Goal: Information Seeking & Learning: Learn about a topic

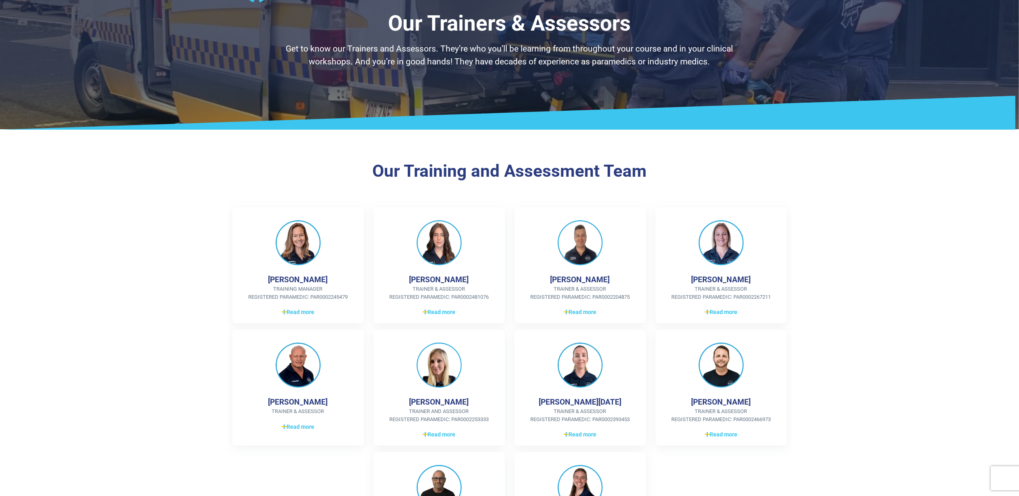
click at [450, 64] on p "Get to know our Trainers and Assessors. They’re who you’ll be learning from thr…" at bounding box center [509, 55] width 471 height 25
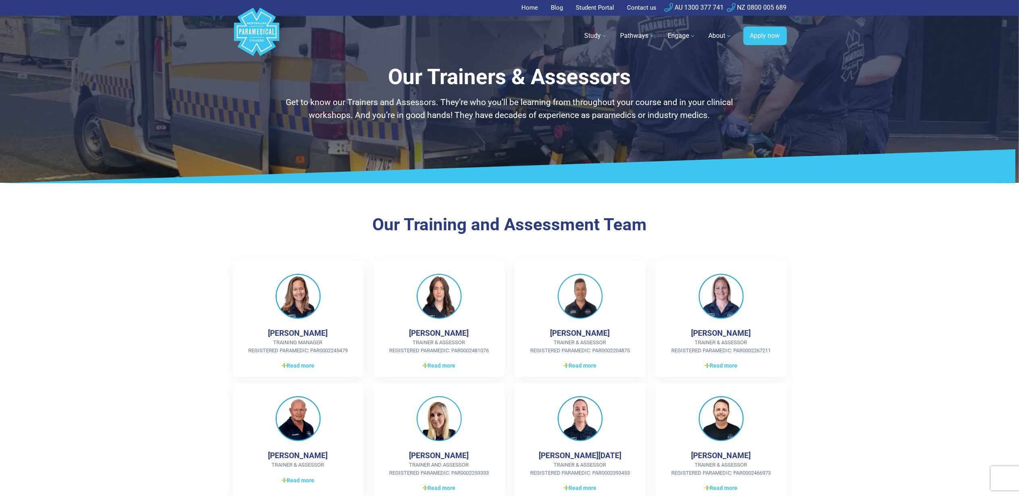
click at [532, 7] on link "Home" at bounding box center [532, 8] width 21 height 16
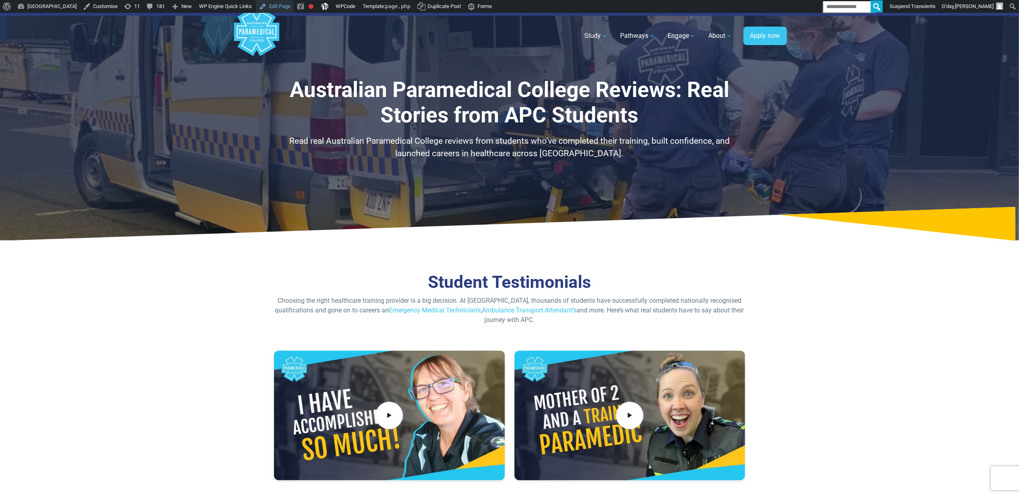
click at [294, 10] on link "Edit Page" at bounding box center [275, 6] width 38 height 13
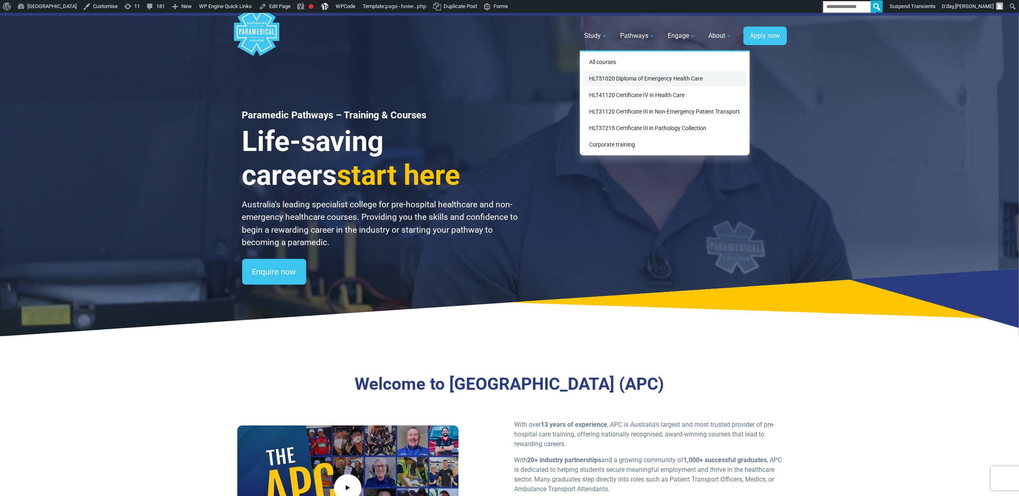
click at [606, 79] on link "HLT51020 Diploma of Emergency Health Care" at bounding box center [665, 78] width 164 height 15
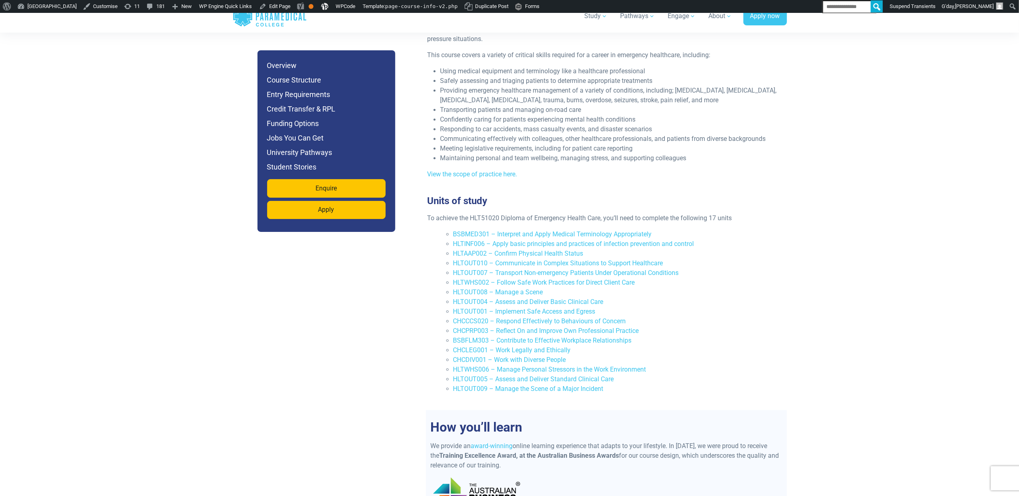
scroll to position [1611, 0]
drag, startPoint x: 661, startPoint y: 205, endPoint x: 528, endPoint y: 205, distance: 133.7
click at [528, 230] on li "BSBMED301 – Interpret and Apply Medical Terminology Appropriately" at bounding box center [616, 235] width 326 height 10
drag, startPoint x: 528, startPoint y: 205, endPoint x: 711, endPoint y: 208, distance: 183.7
click at [778, 249] on li "HLTAAP002 – Confirm Physical Health Status" at bounding box center [616, 254] width 326 height 10
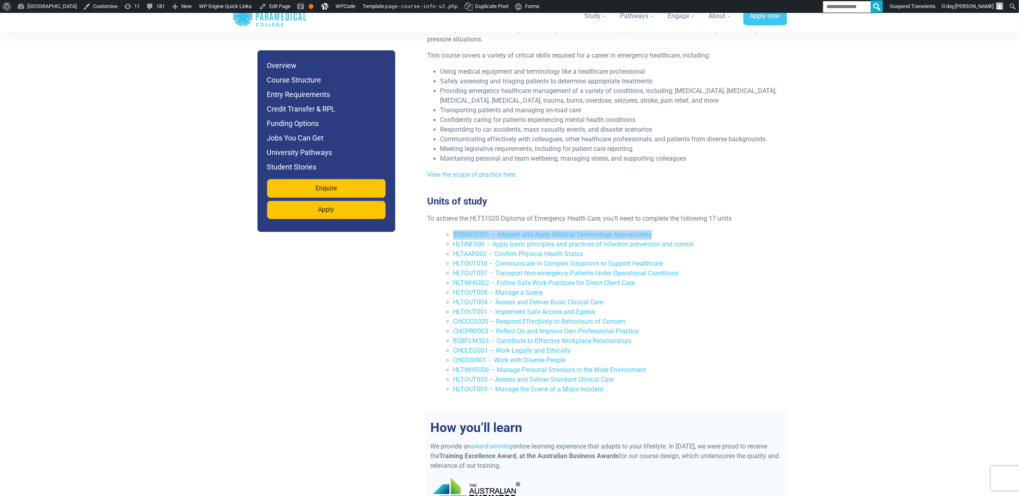
drag, startPoint x: 684, startPoint y: 203, endPoint x: 443, endPoint y: 204, distance: 240.5
click at [443, 230] on ul "BSBMED301 – Interpret and Apply Medical Terminology Appropriately HLTINF006 – A…" at bounding box center [609, 312] width 338 height 164
copy link "BSBMED301 – Interpret and Apply Medical Terminology Appropriately"
drag, startPoint x: 702, startPoint y: 192, endPoint x: 682, endPoint y: 195, distance: 20.3
click at [702, 214] on p "To achieve the HLT51020 Diploma of Emergency Health Care, you’ll need to comple…" at bounding box center [602, 219] width 351 height 10
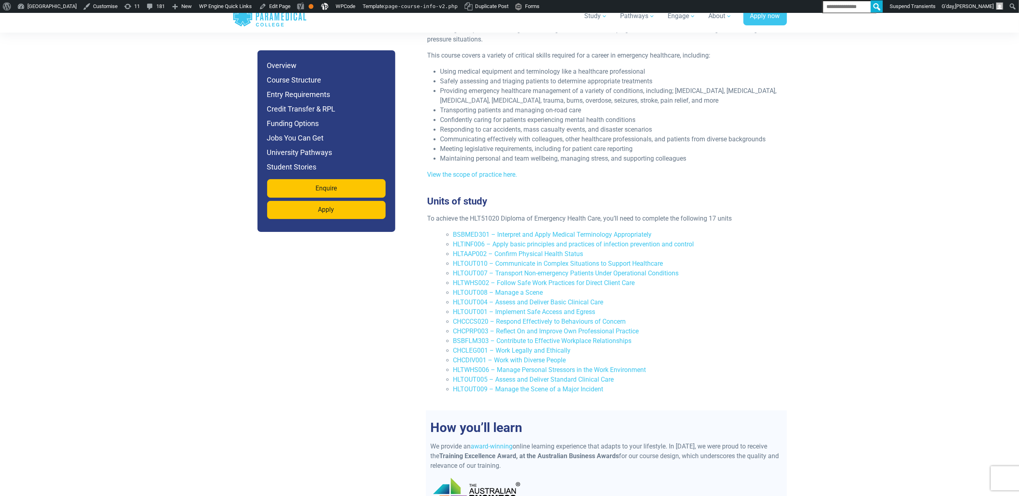
click at [714, 230] on li "BSBMED301 – Interpret and Apply Medical Terminology Appropriately" at bounding box center [616, 235] width 326 height 10
drag, startPoint x: 622, startPoint y: 213, endPoint x: 443, endPoint y: 212, distance: 179.3
click at [443, 230] on ul "BSBMED301 – Interpret and Apply Medical Terminology Appropriately HLTINF006 – A…" at bounding box center [609, 312] width 338 height 164
copy link "HLTINF006 – Apply basic principles and practices of infection prevention and co…"
drag, startPoint x: 587, startPoint y: 225, endPoint x: 454, endPoint y: 221, distance: 133.0
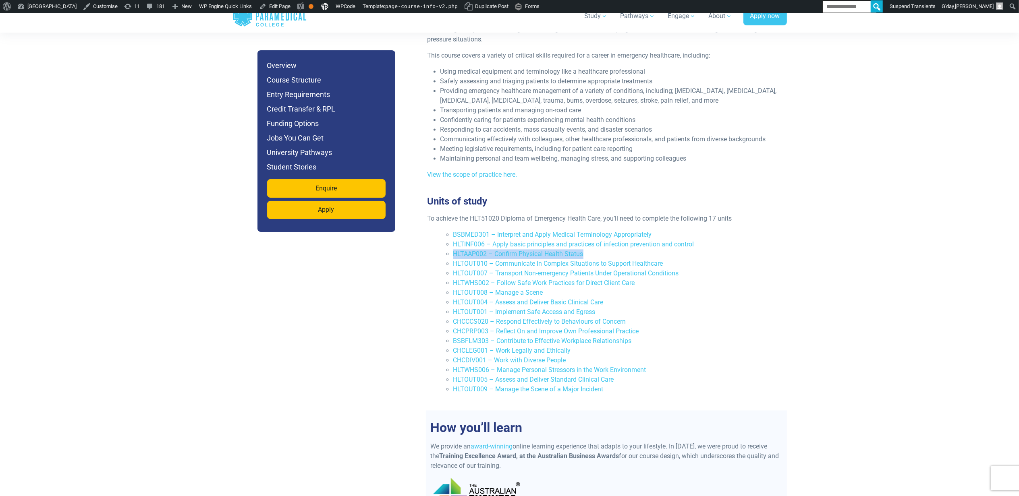
click at [454, 249] on li "HLTAAP002 – Confirm Physical Health Status" at bounding box center [616, 254] width 326 height 10
copy link "HLTAAP002 – Confirm Physical Health Status"
click at [749, 269] on li "HLTOUT007 – Transport Non-emergency Patients Under Operational Conditions" at bounding box center [616, 274] width 326 height 10
drag, startPoint x: 676, startPoint y: 234, endPoint x: 614, endPoint y: 231, distance: 61.7
click at [452, 231] on ul "BSBMED301 – Interpret and Apply Medical Terminology Appropriately HLTINF006 – A…" at bounding box center [609, 312] width 338 height 164
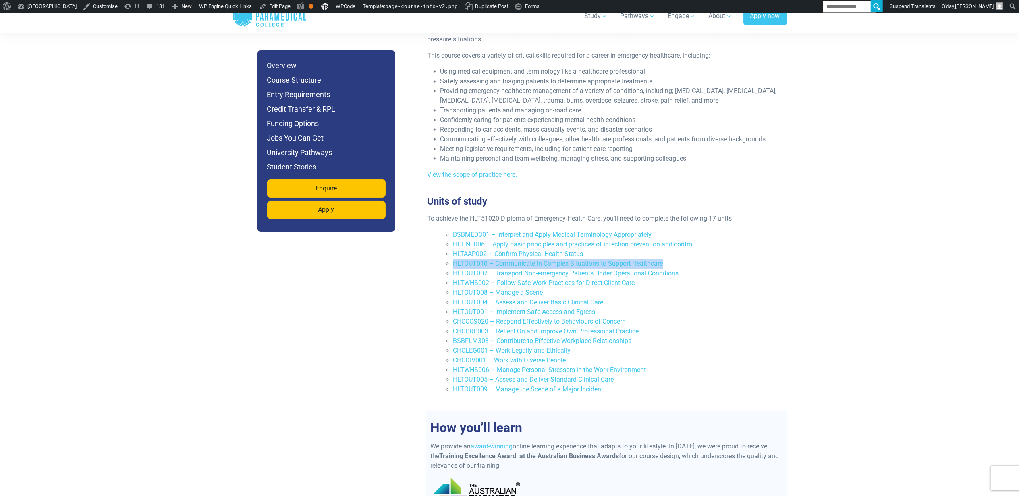
copy link "HLTOUT010 – Communicate in Complex Situations to Support Healthcare"
click at [704, 278] on li "HLTWHS002 – Follow Safe Work Practices for Direct Client Care" at bounding box center [616, 283] width 326 height 10
drag, startPoint x: 684, startPoint y: 244, endPoint x: 451, endPoint y: 243, distance: 232.9
click at [451, 243] on ul "BSBMED301 – Interpret and Apply Medical Terminology Appropriately HLTINF006 – A…" at bounding box center [609, 312] width 338 height 164
copy link "HLTOUT007 – Transport Non-emergency Patients Under Operational Conditions"
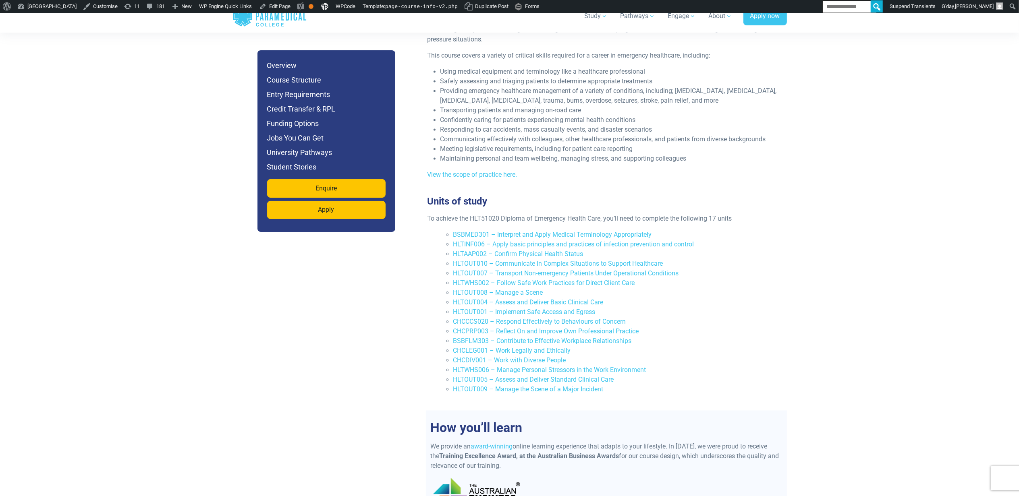
click at [697, 278] on li "HLTWHS002 – Follow Safe Work Practices for Direct Client Care" at bounding box center [616, 283] width 326 height 10
drag, startPoint x: 643, startPoint y: 251, endPoint x: 447, endPoint y: 253, distance: 195.8
click at [453, 278] on li "HLTWHS002 – Follow Safe Work Practices for Direct Client Care" at bounding box center [616, 283] width 326 height 10
copy link "HLTWHS002 – Follow Safe Work Practices for Direct Client Care"
click at [741, 317] on li "CHCCCS020 – Respond Effectively to Behaviours of Concern" at bounding box center [616, 322] width 326 height 10
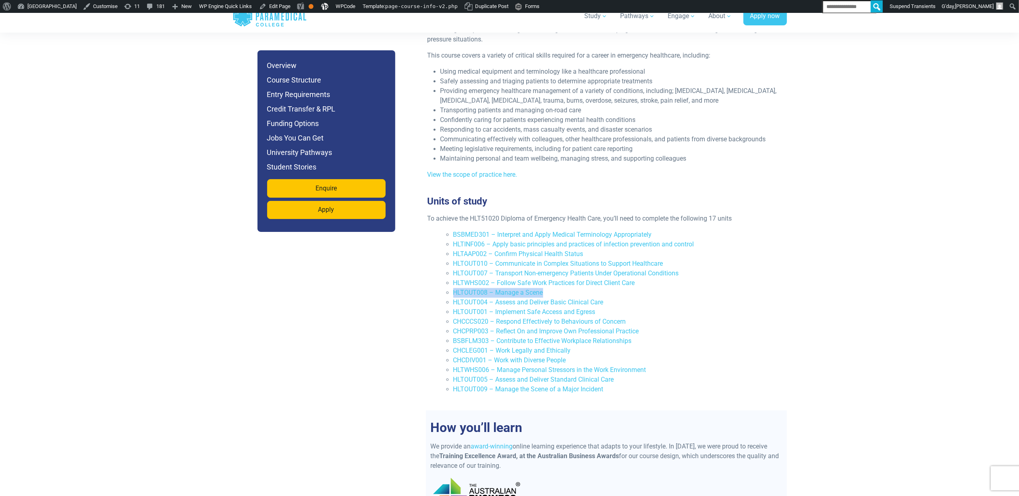
drag, startPoint x: 549, startPoint y: 263, endPoint x: 452, endPoint y: 264, distance: 96.7
click at [452, 264] on ul "BSBMED301 – Interpret and Apply Medical Terminology Appropriately HLTINF006 – A…" at bounding box center [609, 312] width 338 height 164
copy link "HLTOUT008 – Manage a Scene"
click at [711, 278] on li "HLTWHS002 – Follow Safe Work Practices for Direct Client Care" at bounding box center [616, 283] width 326 height 10
drag, startPoint x: 597, startPoint y: 274, endPoint x: 453, endPoint y: 276, distance: 143.8
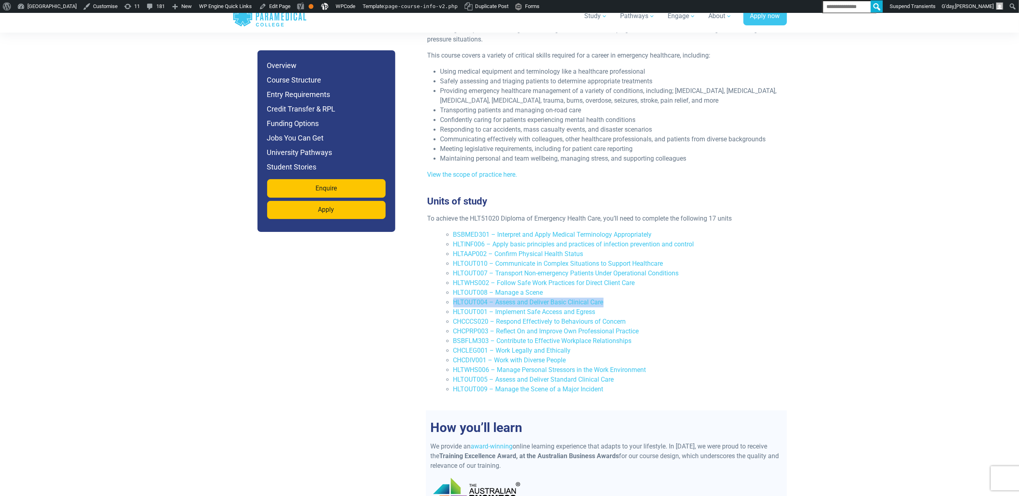
click at [453, 298] on li "HLTOUT004 – Assess and Deliver Basic Clinical Care" at bounding box center [616, 303] width 326 height 10
click at [453, 299] on link "HLTOUT004 – Assess and Deliver Basic Clinical Care" at bounding box center [528, 303] width 150 height 8
drag, startPoint x: 632, startPoint y: 275, endPoint x: 450, endPoint y: 275, distance: 181.7
click at [450, 275] on ul "BSBMED301 – Interpret and Apply Medical Terminology Appropriately HLTINF006 – A…" at bounding box center [609, 312] width 338 height 164
copy link "HLTOUT004 – Assess and Deliver Basic Clinical Care"
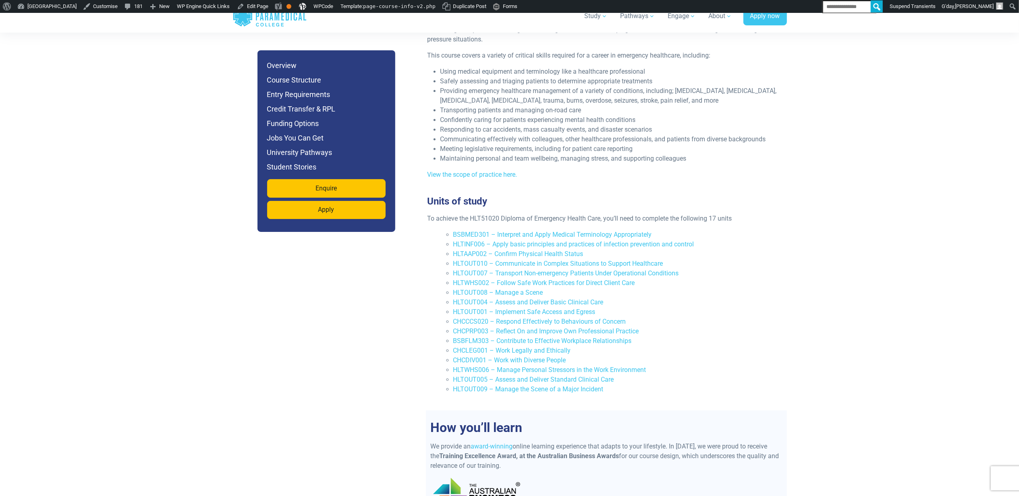
drag, startPoint x: 699, startPoint y: 318, endPoint x: 666, endPoint y: 310, distance: 33.9
click at [699, 346] on li "CHCLEG001 – Work Legally and Ethically" at bounding box center [616, 351] width 326 height 10
drag, startPoint x: 611, startPoint y: 285, endPoint x: 454, endPoint y: 284, distance: 157.1
click at [454, 307] on li "HLTOUT001 – Implement Safe Access and Egress" at bounding box center [616, 312] width 326 height 10
copy link "HLTOUT001 – Implement Safe Access and Egress"
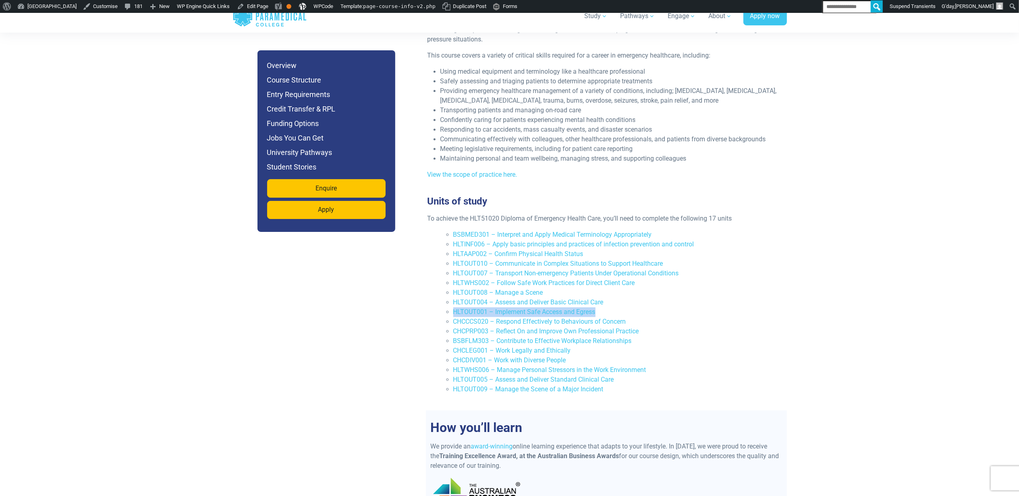
click at [674, 288] on li "HLTOUT008 – Manage a Scene" at bounding box center [616, 293] width 326 height 10
drag, startPoint x: 643, startPoint y: 292, endPoint x: 447, endPoint y: 292, distance: 196.2
click at [453, 317] on li "CHCCCS020 – Respond Effectively to Behaviours of Concern" at bounding box center [616, 322] width 326 height 10
copy link "CHCCCS020 – Respond Effectively to Behaviours of Concern"
click at [694, 278] on li "HLTWHS002 – Follow Safe Work Practices for Direct Client Care" at bounding box center [616, 283] width 326 height 10
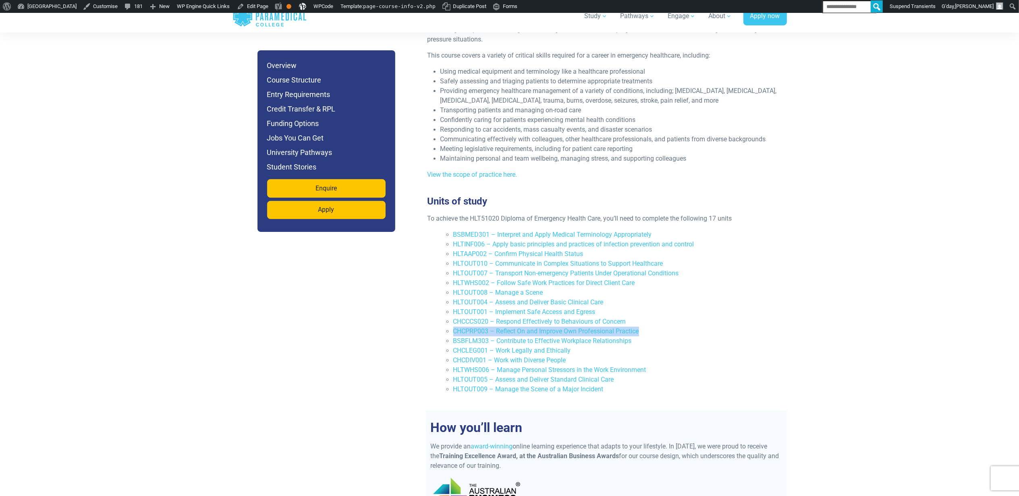
drag, startPoint x: 661, startPoint y: 303, endPoint x: 453, endPoint y: 302, distance: 208.3
click at [453, 327] on li "CHCPRP003 – Reflect On and Improve Own Professional Practice" at bounding box center [616, 332] width 326 height 10
copy link "CHCPRP003 – Reflect On and Improve Own Professional Practice"
click at [712, 317] on li "CHCCCS020 – Respond Effectively to Behaviours of Concern" at bounding box center [616, 322] width 326 height 10
drag, startPoint x: 639, startPoint y: 316, endPoint x: 467, endPoint y: 312, distance: 172.5
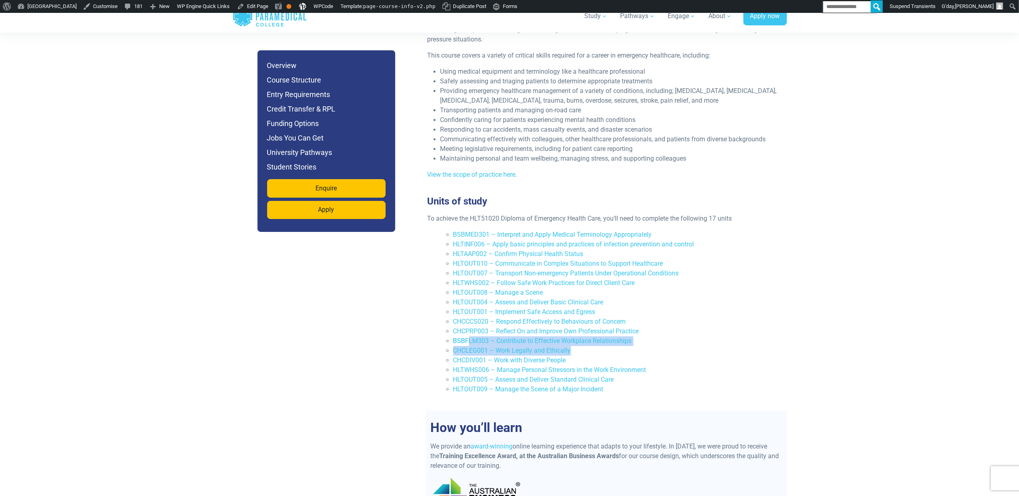
click at [467, 312] on ul "BSBMED301 – Interpret and Apply Medical Terminology Appropriately HLTINF006 – A…" at bounding box center [609, 312] width 338 height 164
drag, startPoint x: 467, startPoint y: 312, endPoint x: 674, endPoint y: 311, distance: 207.1
click at [674, 336] on li "BSBFLM303 – Contribute to Effective Workplace Relationships" at bounding box center [616, 341] width 326 height 10
drag, startPoint x: 642, startPoint y: 310, endPoint x: 454, endPoint y: 313, distance: 188.6
click at [454, 336] on li "BSBFLM303 – Contribute to Effective Workplace Relationships" at bounding box center [616, 341] width 326 height 10
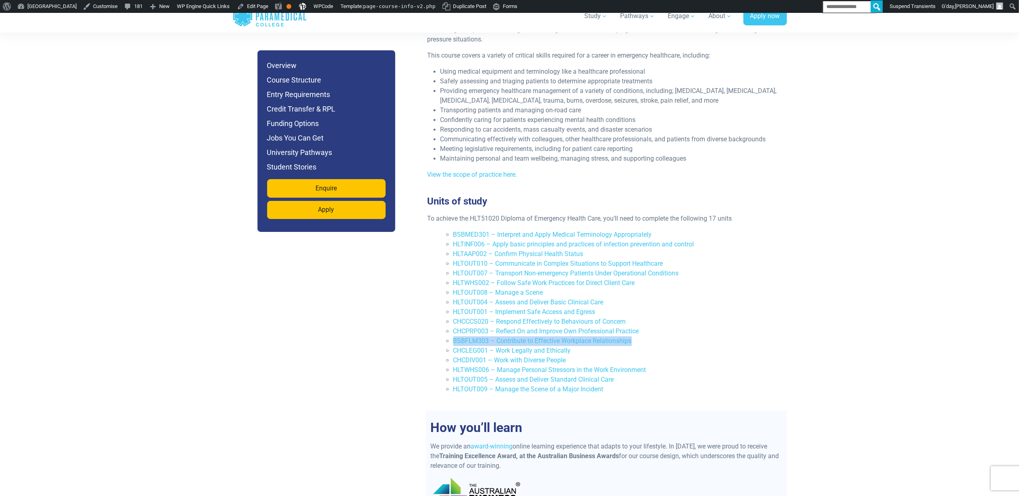
copy link "BSBFLM303 – Contribute to Effective Workplace Relationships"
drag, startPoint x: 725, startPoint y: 315, endPoint x: 669, endPoint y: 320, distance: 56.2
click at [725, 336] on li "BSBFLM303 – Contribute to Effective Workplace Relationships" at bounding box center [616, 341] width 326 height 10
drag, startPoint x: 589, startPoint y: 323, endPoint x: 448, endPoint y: 321, distance: 140.6
click at [448, 321] on ul "BSBMED301 – Interpret and Apply Medical Terminology Appropriately HLTINF006 – A…" at bounding box center [609, 312] width 338 height 164
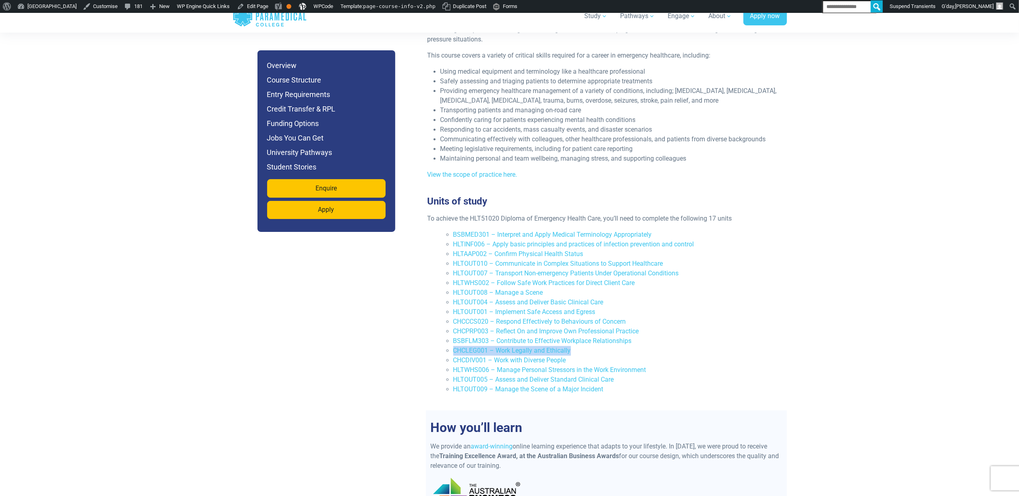
copy link "CHCLEG001 – Work Legally and Ethically"
drag, startPoint x: 750, startPoint y: 307, endPoint x: 651, endPoint y: 319, distance: 99.5
click at [750, 336] on li "BSBFLM303 – Contribute to Effective Workplace Relationships" at bounding box center [616, 341] width 326 height 10
drag, startPoint x: 578, startPoint y: 329, endPoint x: 454, endPoint y: 328, distance: 124.1
click at [454, 356] on li "CHCDIV001 – Work with Diverse People" at bounding box center [616, 361] width 326 height 10
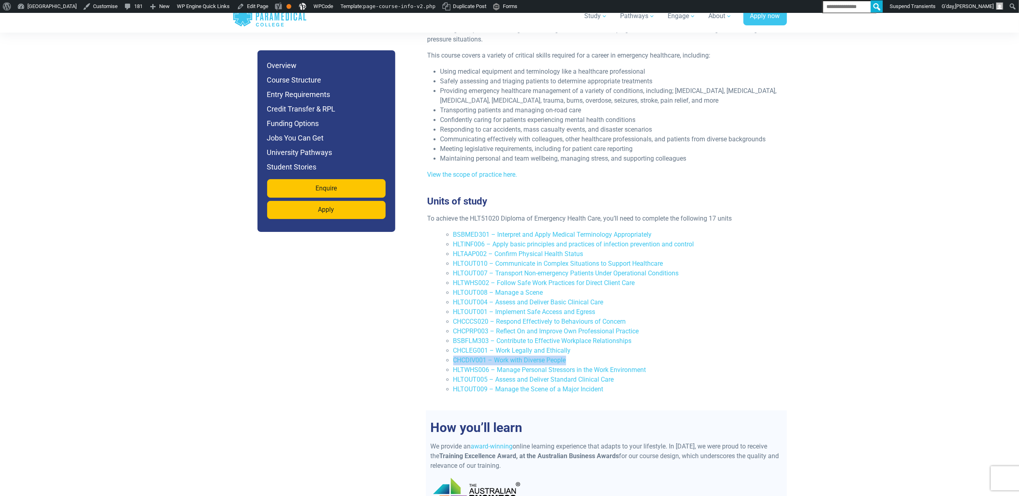
copy link "CHCDIV001 – Work with Diverse People"
click at [748, 259] on li "HLTOUT010 – Communicate in Complex Situations to Support Healthcare" at bounding box center [616, 264] width 326 height 10
drag, startPoint x: 668, startPoint y: 339, endPoint x: 443, endPoint y: 341, distance: 224.4
click at [443, 341] on ul "BSBMED301 – Interpret and Apply Medical Terminology Appropriately HLTINF006 – A…" at bounding box center [609, 312] width 338 height 164
copy link "HLTWHS006 – Manage Personal Stressors in the Work Environment"
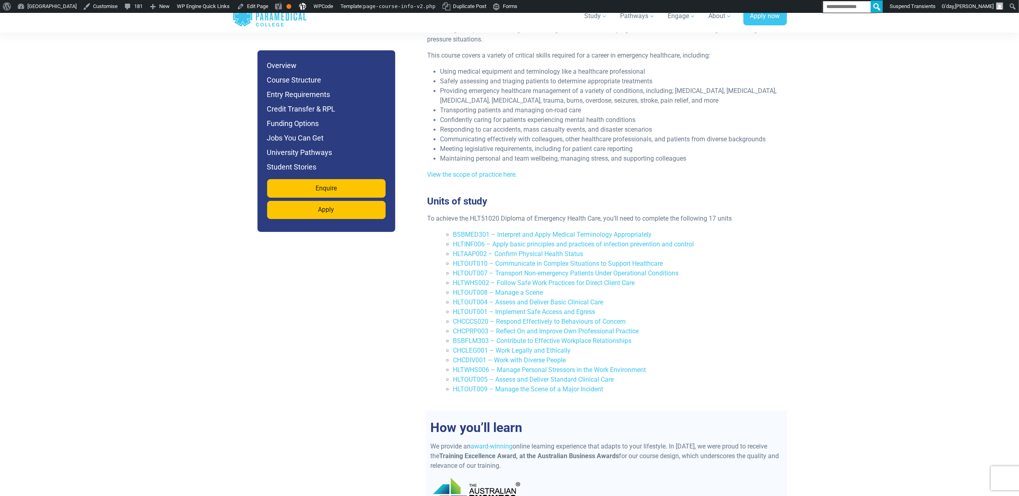
click at [686, 307] on li "HLTOUT001 – Implement Safe Access and Egress" at bounding box center [616, 312] width 326 height 10
drag, startPoint x: 618, startPoint y: 352, endPoint x: 442, endPoint y: 350, distance: 175.2
click at [442, 350] on ul "BSBMED301 – Interpret and Apply Medical Terminology Appropriately HLTINF006 – A…" at bounding box center [609, 312] width 338 height 164
copy link "HLTOUT005 – Assess and Deliver Standard Clinical Care"
drag, startPoint x: 599, startPoint y: 334, endPoint x: 615, endPoint y: 338, distance: 16.7
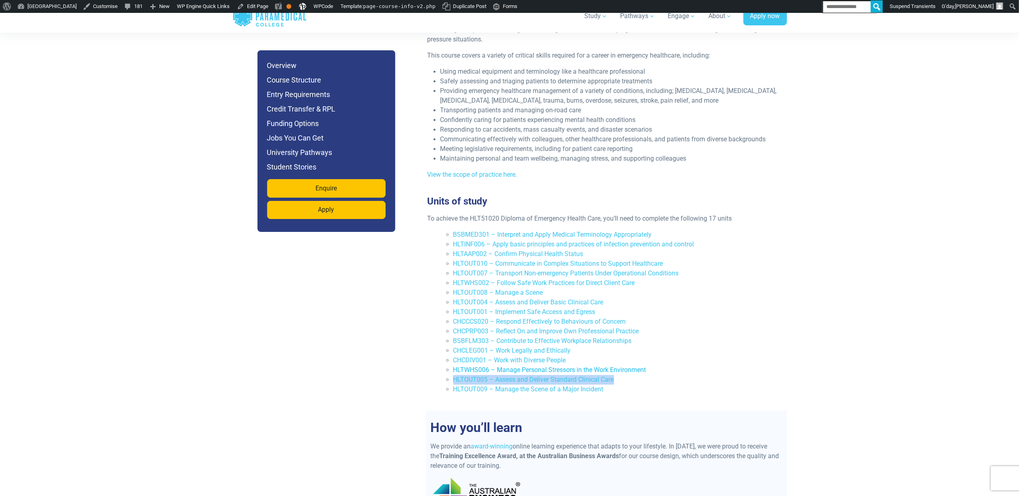
click at [599, 356] on li "CHCDIV001 – Work with Diverse People" at bounding box center [616, 361] width 326 height 10
drag, startPoint x: 628, startPoint y: 361, endPoint x: 451, endPoint y: 359, distance: 176.5
click at [450, 359] on ul "BSBMED301 – Interpret and Apply Medical Terminology Appropriately HLTINF006 – A…" at bounding box center [609, 312] width 338 height 164
copy link "HLTOUT009 – Manage the Scene of a Major Incident"
drag, startPoint x: 850, startPoint y: 222, endPoint x: 778, endPoint y: 213, distance: 71.9
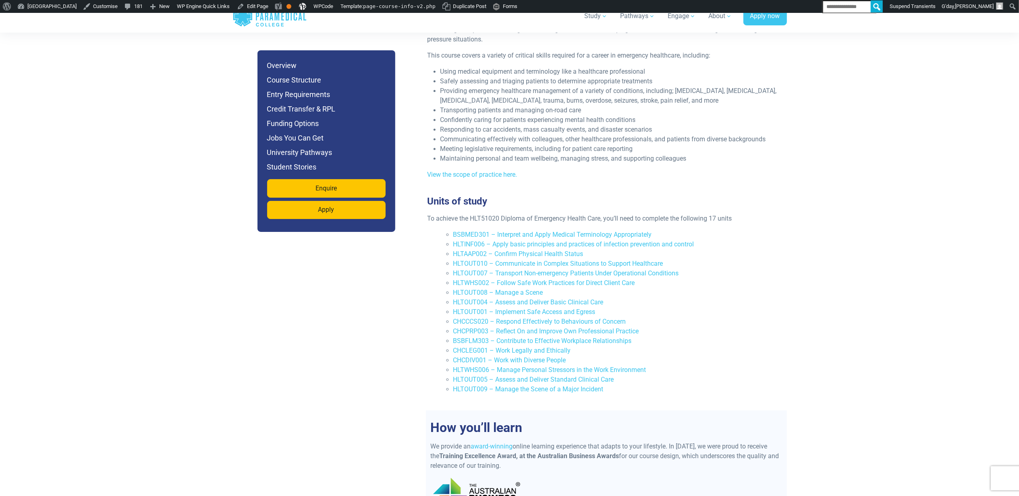
click at [637, 231] on link "BSBMED301 – Interpret and Apply Medical Terminology Appropriately" at bounding box center [552, 235] width 199 height 8
click at [606, 241] on link "HLTINF006 – Apply basic principles and practices of infection prevention and co…" at bounding box center [573, 245] width 241 height 8
click at [471, 250] on link "HLTAAP002 – Confirm Physical Health Status" at bounding box center [518, 254] width 130 height 8
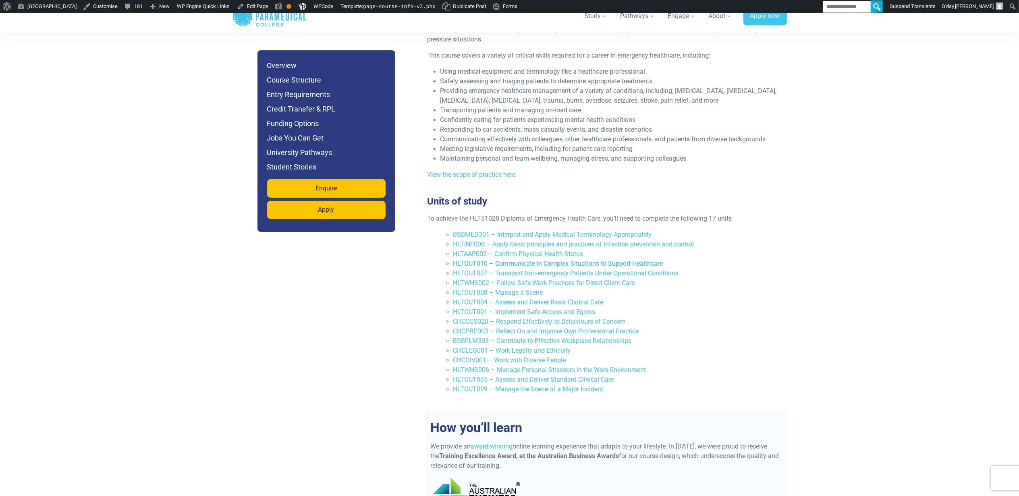
click at [527, 260] on link "HLTOUT010 – Communicate in Complex Situations to Support Healthcare" at bounding box center [558, 264] width 210 height 8
click at [515, 270] on link "HLTOUT007 – Transport Non-emergency Patients Under Operational Conditions" at bounding box center [566, 274] width 226 height 8
click at [479, 279] on link "HLTWHS002 – Follow Safe Work Practices for Direct Client Care" at bounding box center [544, 283] width 182 height 8
click at [491, 289] on link "HLTOUT008 – Manage a Scene" at bounding box center [498, 293] width 90 height 8
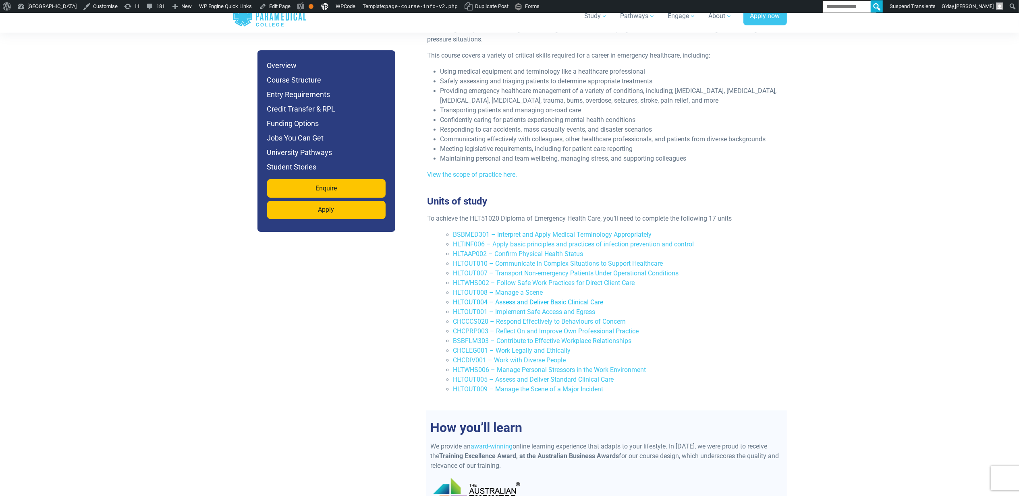
click at [513, 299] on link "HLTOUT004 – Assess and Deliver Basic Clinical Care" at bounding box center [528, 303] width 150 height 8
click at [483, 308] on link "HLTOUT001 – Implement Safe Access and Egress" at bounding box center [524, 312] width 142 height 8
click at [506, 318] on link "CHCCCS020 – Respond Effectively to Behaviours of Concern" at bounding box center [539, 322] width 173 height 8
click at [543, 328] on link "CHCPRP003 – Reflect On and Improve Own Professional Practice" at bounding box center [546, 332] width 186 height 8
click at [508, 337] on link "BSBFLM303 – Contribute to Effective Workplace Relationships" at bounding box center [542, 341] width 178 height 8
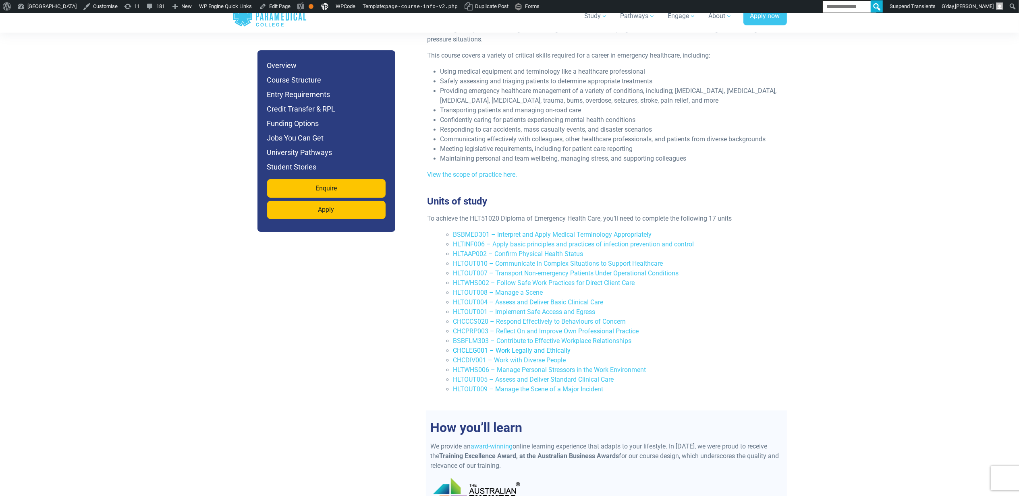
click at [526, 347] on link "CHCLEG001 – Work Legally and Ethically" at bounding box center [512, 351] width 118 height 8
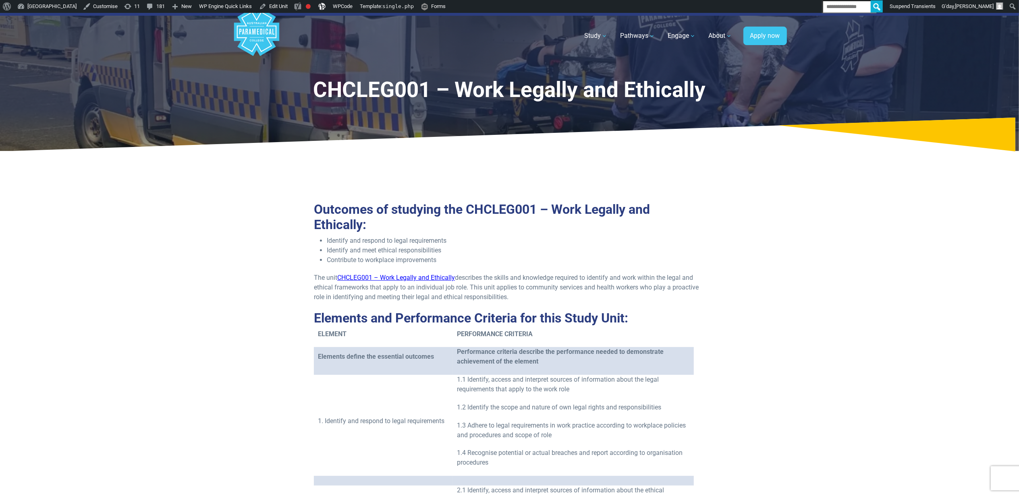
drag, startPoint x: 839, startPoint y: 279, endPoint x: 847, endPoint y: 272, distance: 10.3
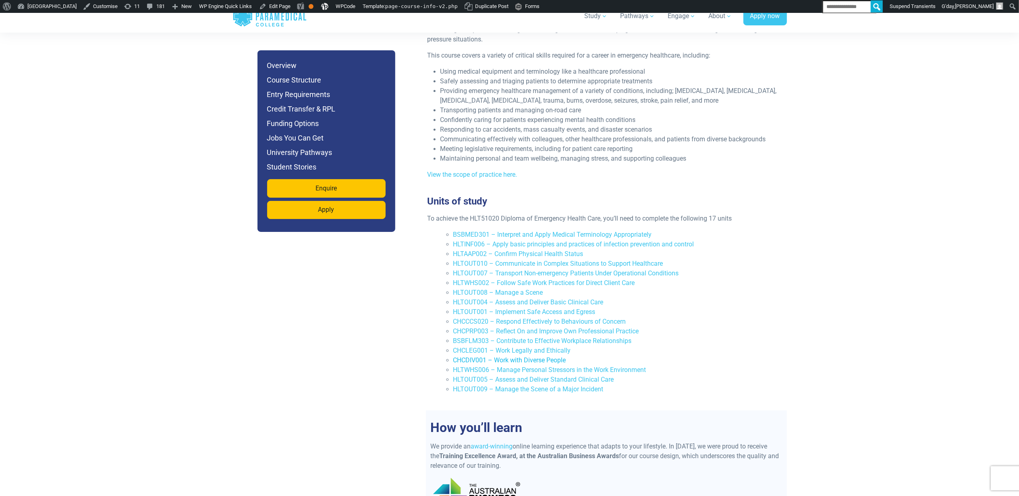
click at [537, 357] on link "CHCDIV001 – Work with Diverse People" at bounding box center [509, 361] width 113 height 8
click at [525, 366] on link "HLTWHS006 – Manage Personal Stressors in the Work Environment" at bounding box center [549, 370] width 193 height 8
click at [574, 376] on link "HLTOUT005 – Assess and Deliver Standard Clinical Care" at bounding box center [533, 380] width 161 height 8
click at [514, 386] on link "HLTOUT009 – Manage the Scene of a Major Incident" at bounding box center [528, 390] width 150 height 8
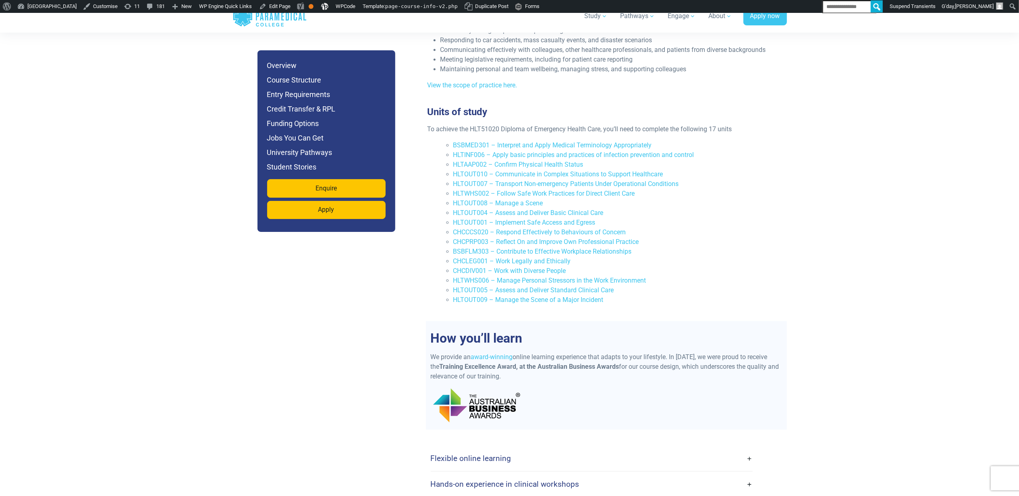
scroll to position [1719, 0]
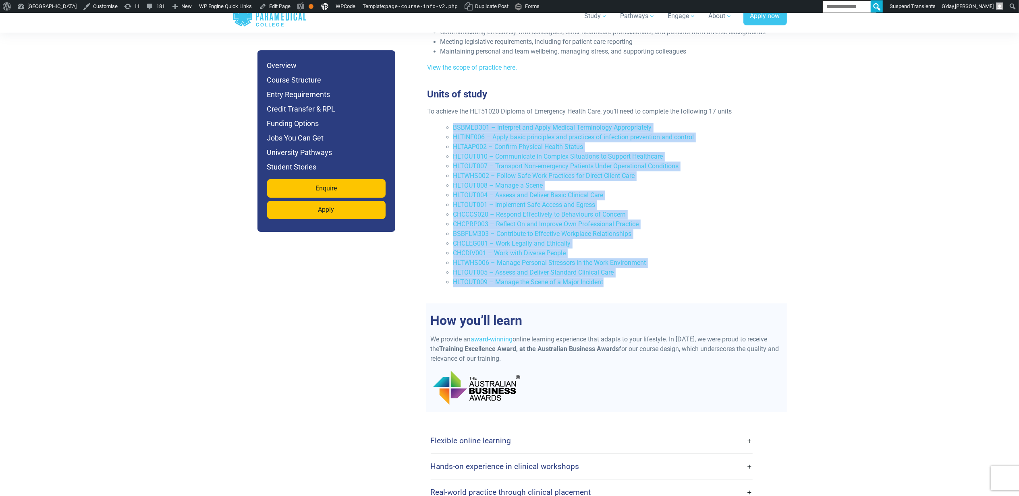
drag, startPoint x: 631, startPoint y: 255, endPoint x: 438, endPoint y: 94, distance: 250.6
click at [438, 123] on ul "BSBMED301 – Interpret and Apply Medical Terminology Appropriately HLTINF006 – A…" at bounding box center [602, 205] width 351 height 164
copy ul "BSBMED301 – Interpret and Apply Medical Terminology Appropriately HLTINF006 – A…"
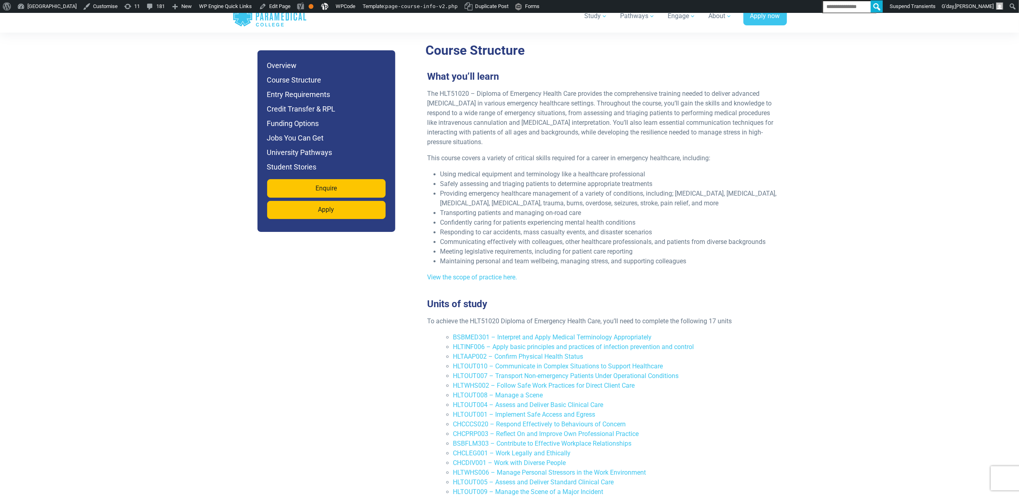
scroll to position [1396, 0]
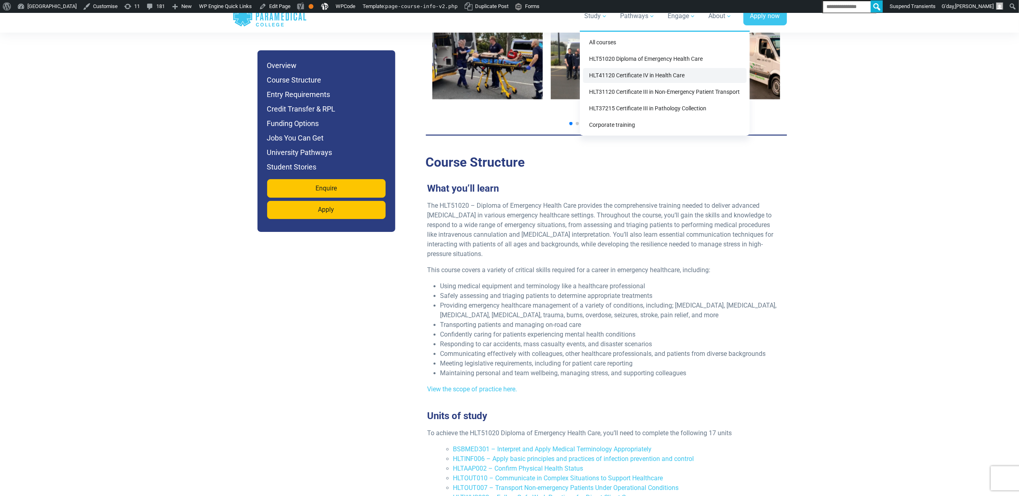
click at [616, 73] on link "HLT41120 Certificate IV in Health Care" at bounding box center [665, 75] width 164 height 15
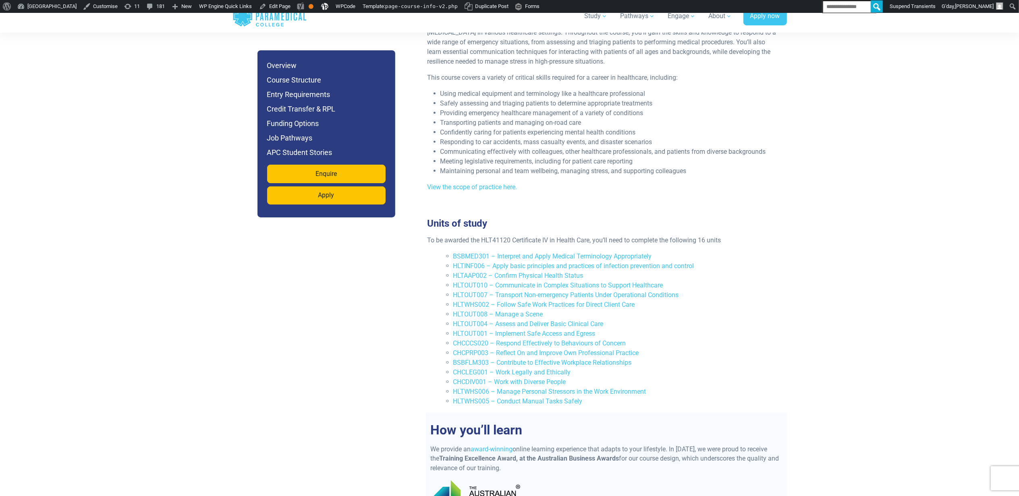
scroll to position [1128, 0]
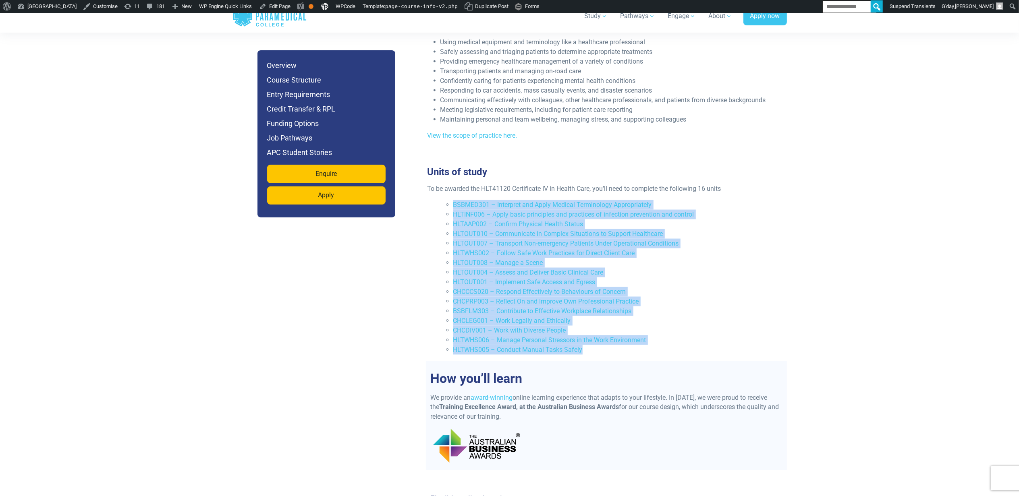
drag, startPoint x: 592, startPoint y: 323, endPoint x: 436, endPoint y: 176, distance: 214.0
click at [436, 200] on ul "BSBMED301 – Interpret and Apply Medical Terminology Appropriately HLTINF006 – A…" at bounding box center [602, 277] width 351 height 155
copy ul "BSBMED301 – Interpret and Apply Medical Terminology Appropriately HLTINF006 – A…"
drag, startPoint x: 833, startPoint y: 207, endPoint x: 769, endPoint y: 228, distance: 67.4
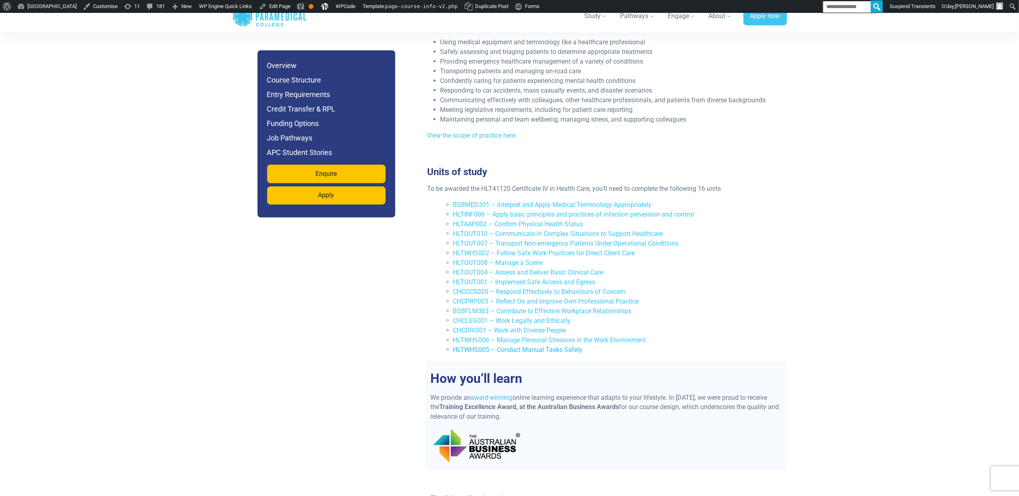
click at [508, 346] on link "HLTWHS005 – Conduct Manual Tasks Safely" at bounding box center [517, 350] width 129 height 8
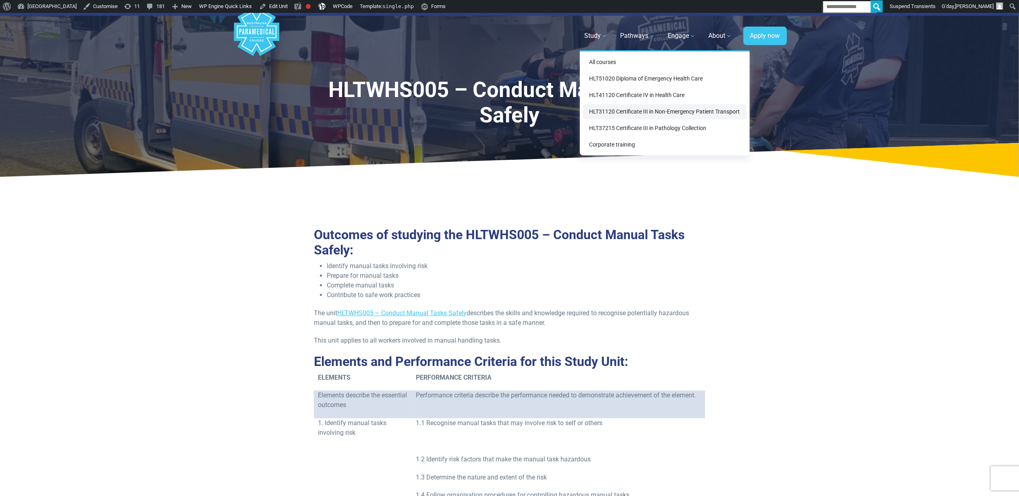
click at [622, 113] on link "HLT31120 Certificate III in Non-Emergency Patient Transport" at bounding box center [665, 111] width 164 height 15
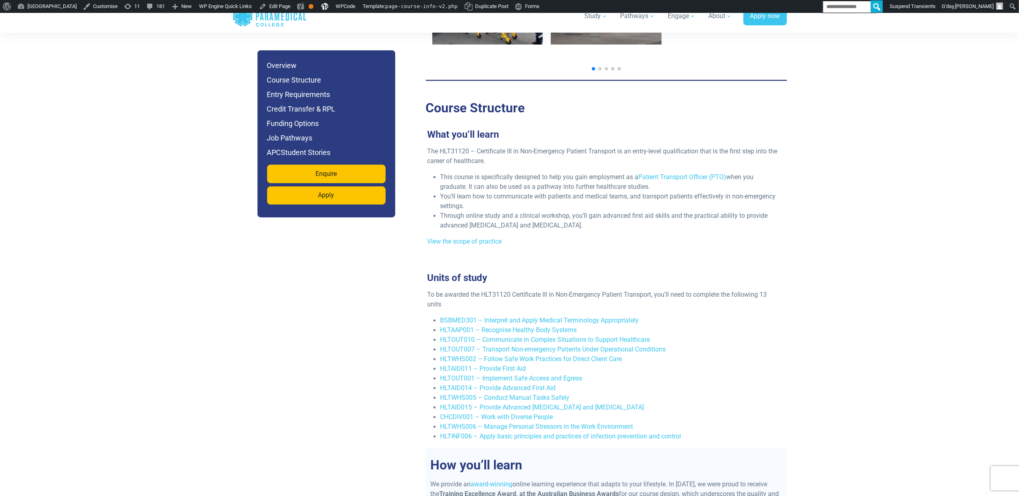
scroll to position [1396, 0]
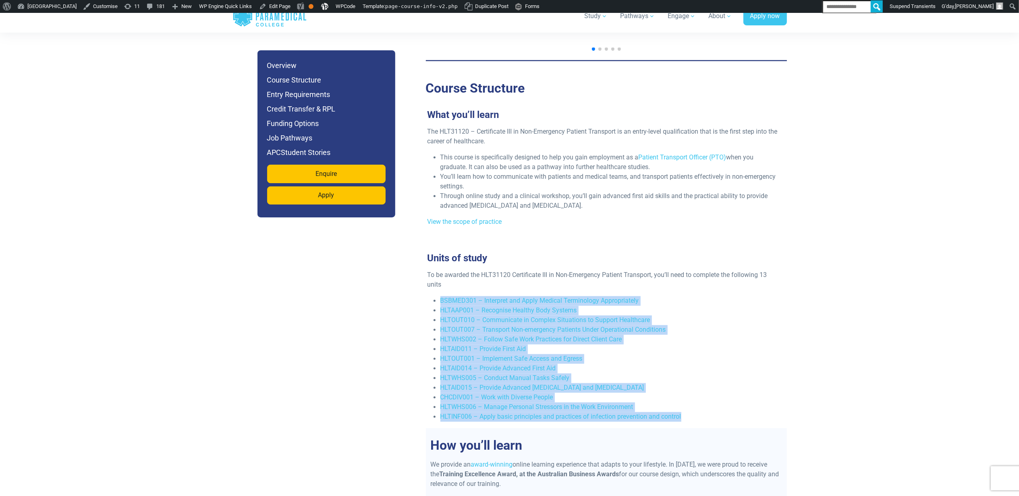
drag, startPoint x: 701, startPoint y: 397, endPoint x: 432, endPoint y: 282, distance: 292.2
click at [432, 296] on ul "BSBMED301 – Interpret and Apply Medical Terminology Appropriately HLTAAP001 – R…" at bounding box center [602, 359] width 351 height 126
copy ul "BSBMED301 – Interpret and Apply Medical Terminology Appropriately HLTAAP001 – R…"
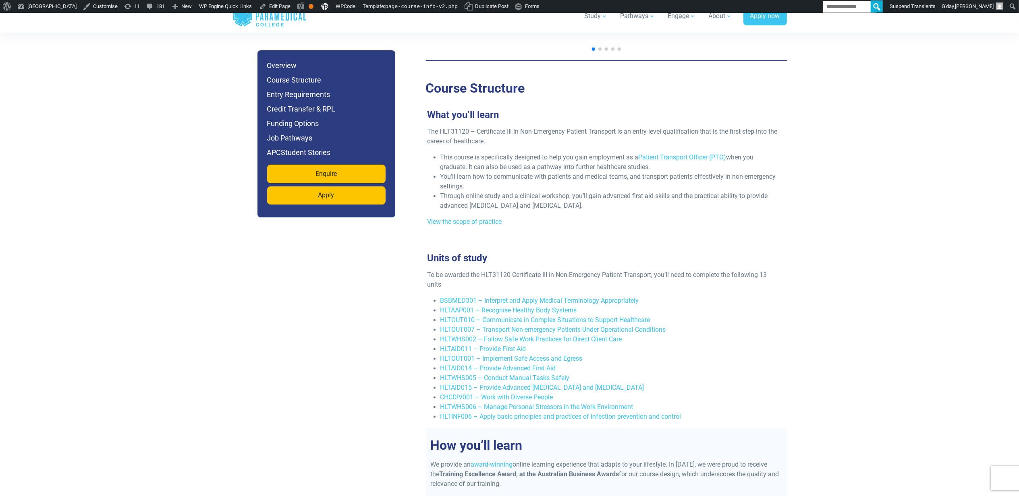
click at [544, 307] on link "HLTAAP001 – Recognise Healthy Body Systems" at bounding box center [508, 311] width 137 height 8
click at [485, 346] on link "HLTAID011 – Provide First Aid" at bounding box center [483, 350] width 86 height 8
click at [508, 365] on link "HLTAID014 – Provide Advanced First Aid" at bounding box center [498, 369] width 116 height 8
click at [586, 384] on link "HLTAID015 – Provide Advanced [MEDICAL_DATA] and [MEDICAL_DATA]" at bounding box center [542, 388] width 204 height 8
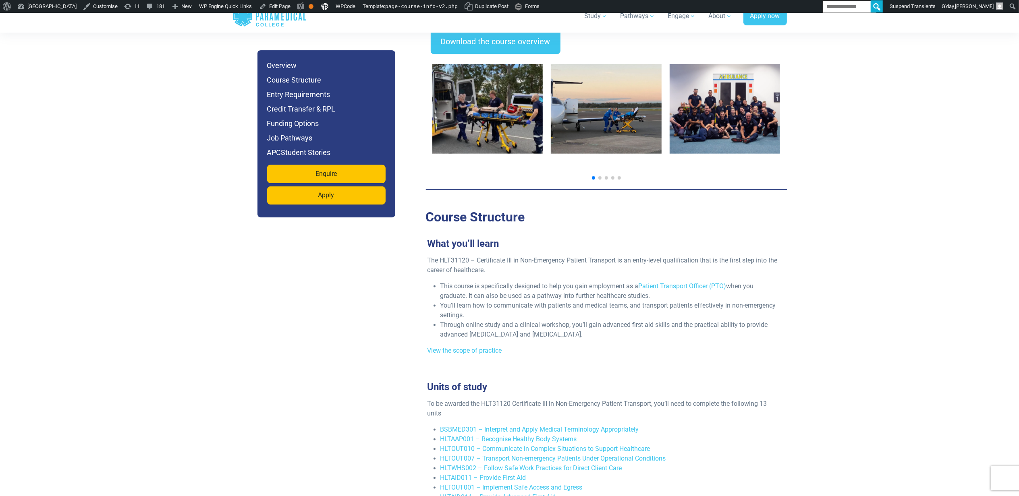
scroll to position [1182, 0]
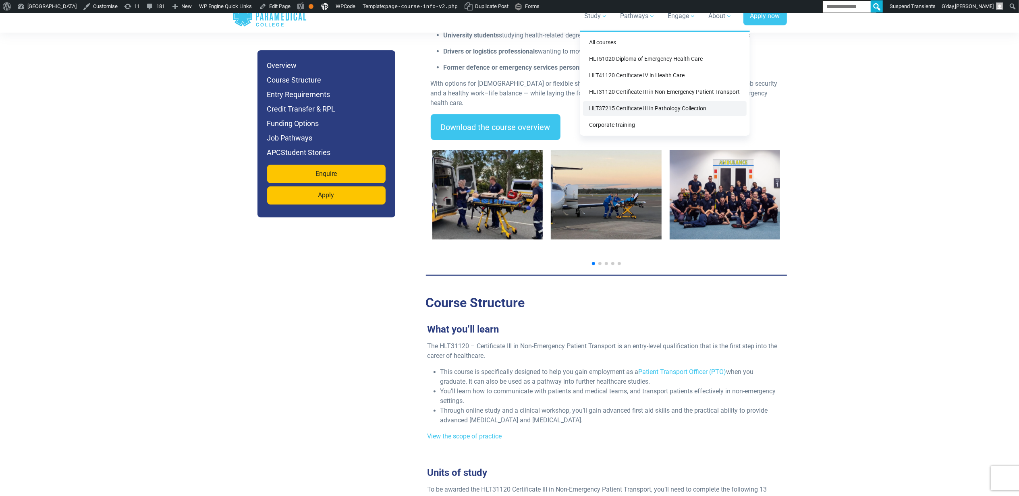
click at [633, 103] on link "HLT37215 Certificate III in Pathology Collection" at bounding box center [665, 108] width 164 height 15
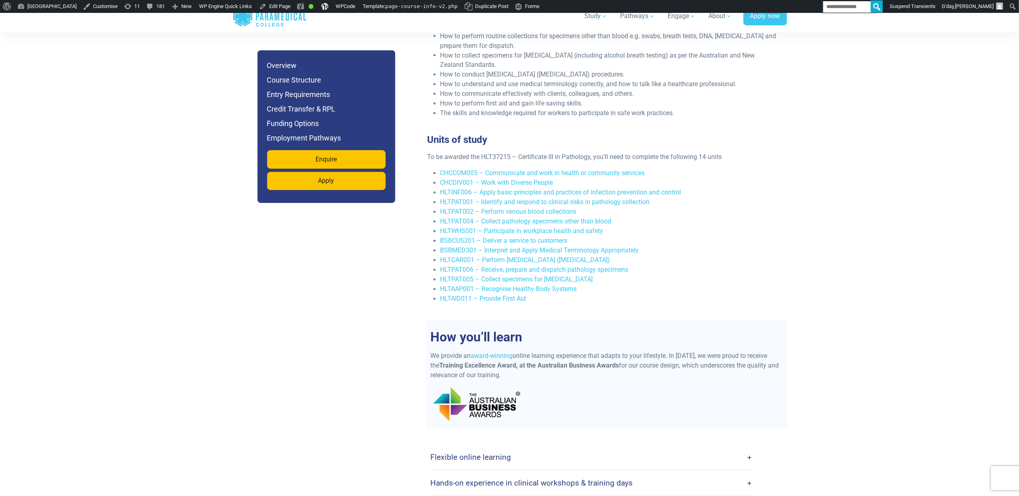
scroll to position [1450, 0]
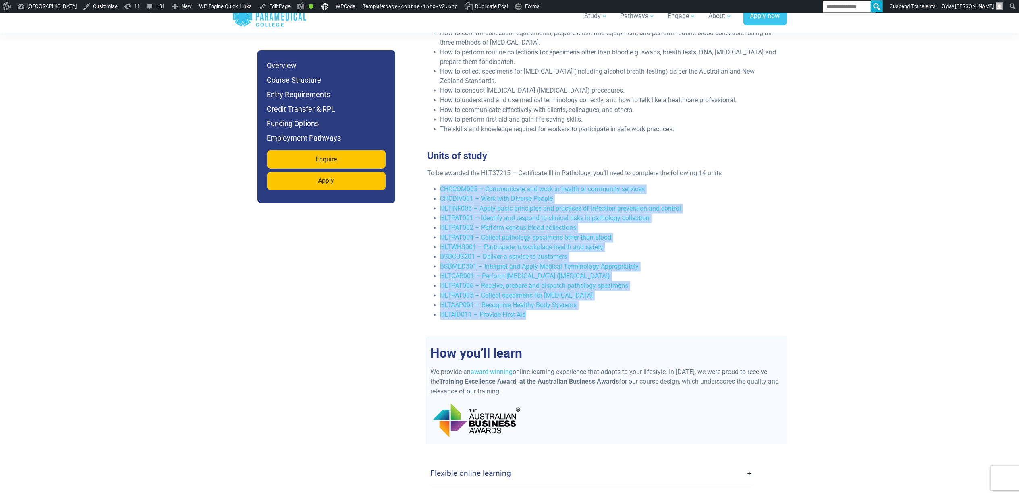
drag, startPoint x: 545, startPoint y: 305, endPoint x: 421, endPoint y: 176, distance: 179.2
click at [421, 176] on div "Jump to Section Overview Course Structure Entry Requirements Credit Transfer & …" at bounding box center [510, 284] width 564 height 2039
copy ul "CHCCOM005 – Communicate and work in health or community services CHCDIV001 – Wo…"
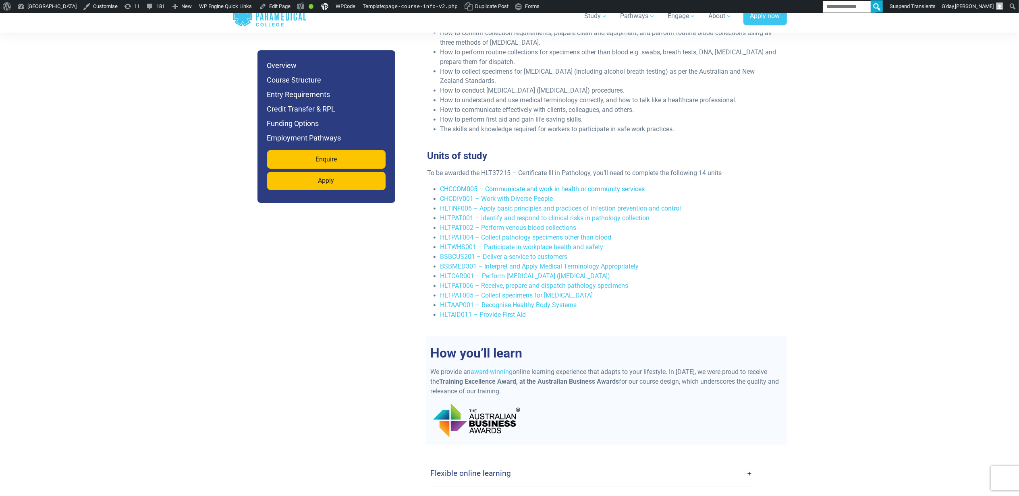
click at [618, 186] on link "CHCCOM005 – Communicate and work in health or community services" at bounding box center [542, 190] width 205 height 8
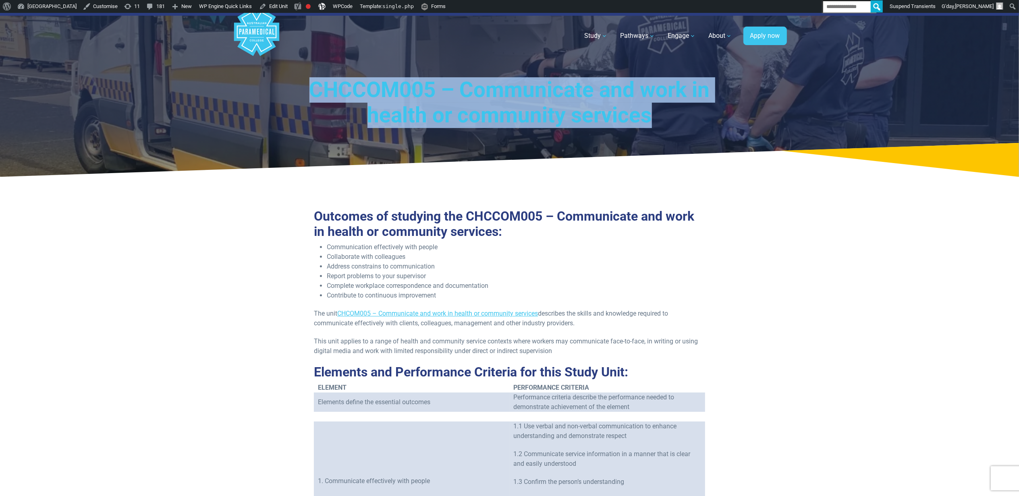
drag, startPoint x: 642, startPoint y: 117, endPoint x: 258, endPoint y: 79, distance: 386.1
click at [258, 79] on div "CHCCOM005 – Communicate and work in health or community services" at bounding box center [510, 95] width 564 height 164
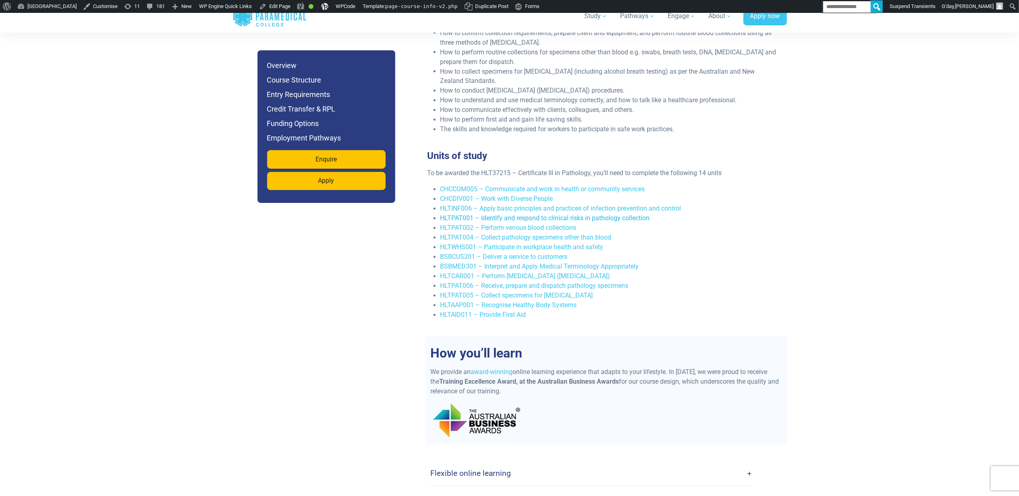
click at [485, 215] on link "HLTPAT001 – Identify and respond to clinical risks in pathology collection" at bounding box center [544, 219] width 209 height 8
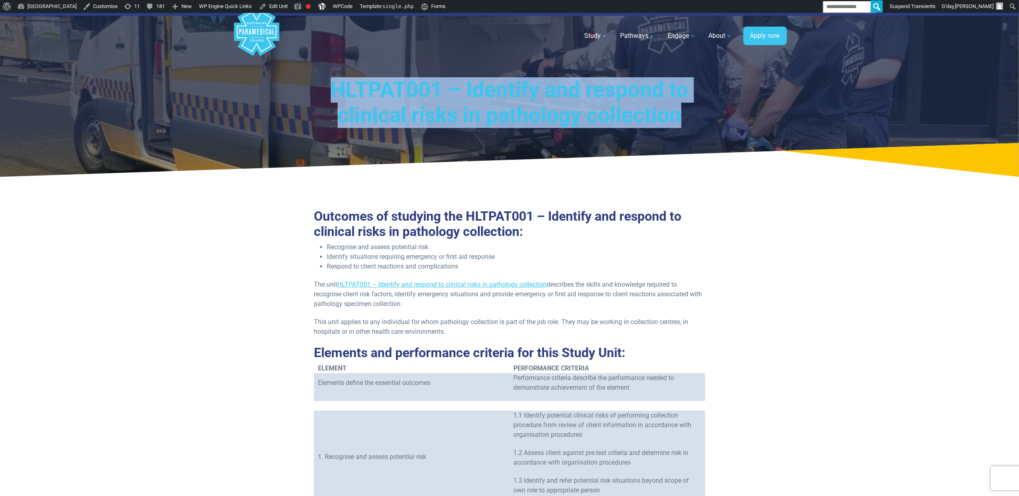
drag, startPoint x: 655, startPoint y: 117, endPoint x: 317, endPoint y: 73, distance: 340.8
click at [317, 73] on div "HLTPAT001 – Identify and respond to clinical risks in pathology collection" at bounding box center [510, 95] width 564 height 164
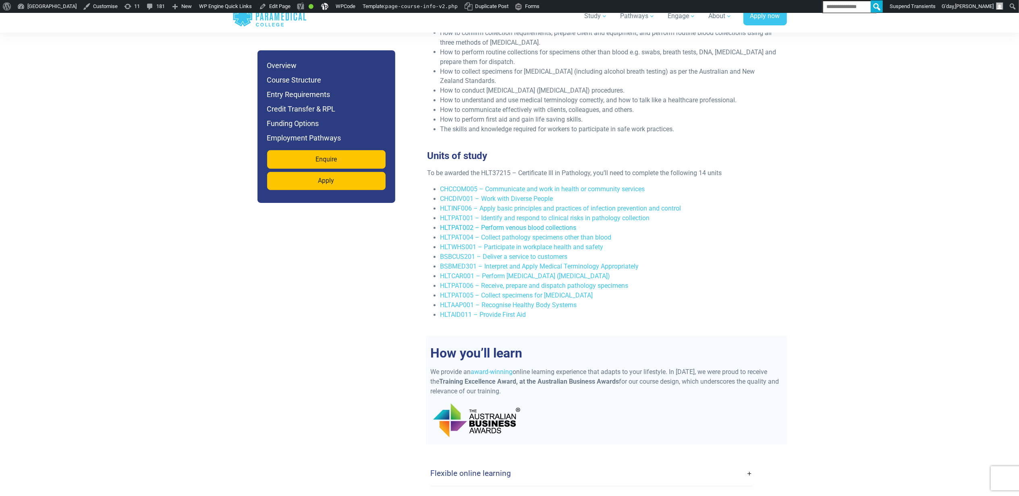
click at [514, 224] on link "HLTPAT002 – Perform venous blood collections" at bounding box center [508, 228] width 136 height 8
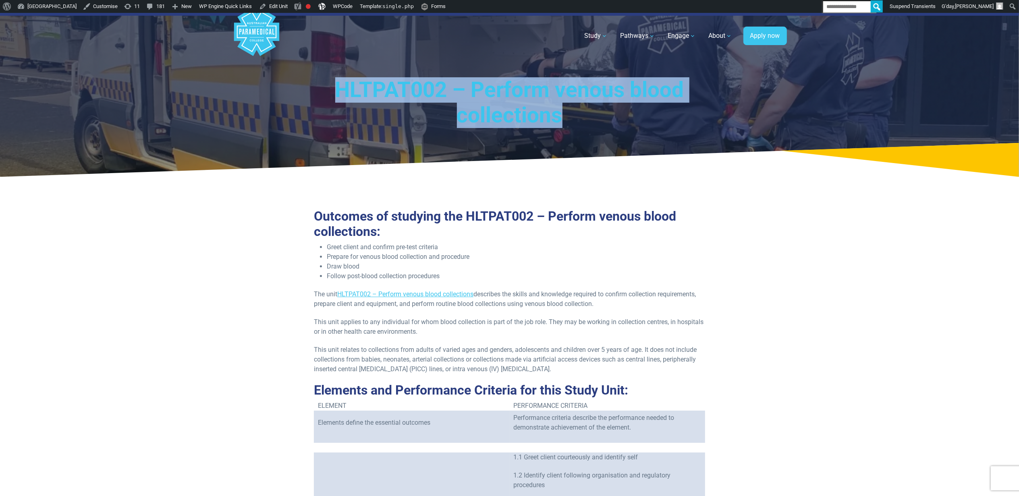
drag, startPoint x: 586, startPoint y: 112, endPoint x: 332, endPoint y: 91, distance: 254.3
click at [332, 91] on h1 "HLTPAT002 – Perform venous blood collections" at bounding box center [510, 102] width 416 height 51
copy h1 "HLTPAT002 – Perform venous blood collections"
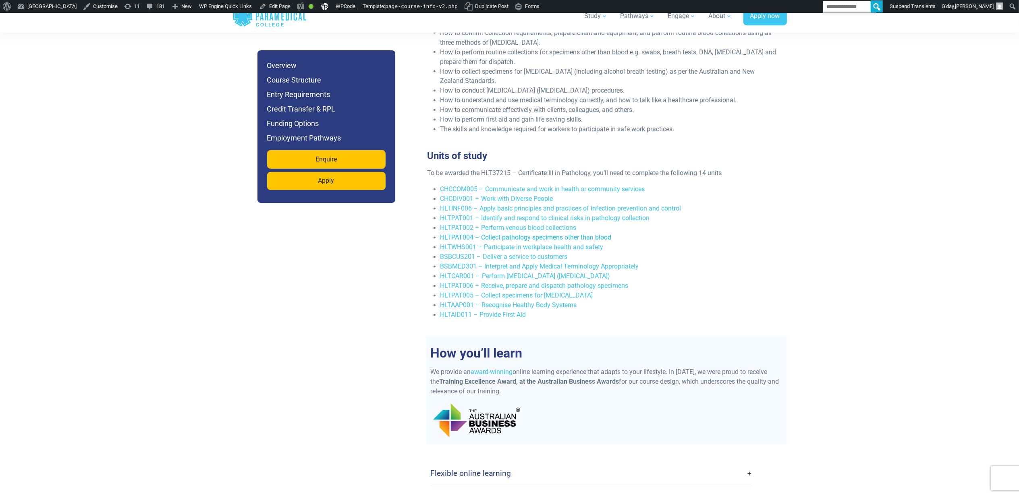
click at [540, 234] on link "HLTPAT004 – Collect pathology specimens other than blood" at bounding box center [525, 238] width 171 height 8
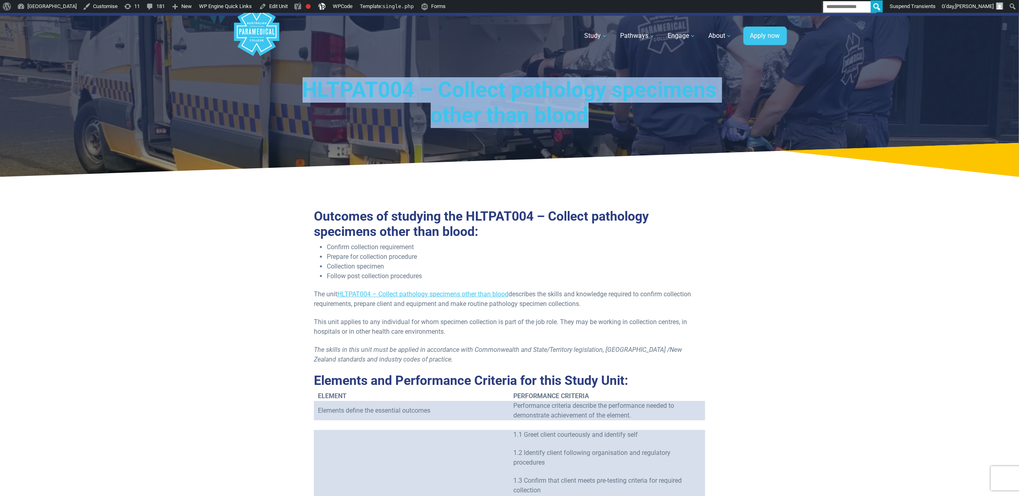
drag, startPoint x: 545, startPoint y: 118, endPoint x: 301, endPoint y: 81, distance: 246.1
click at [302, 81] on h1 "HLTPAT004 – Collect pathology specimens other than blood" at bounding box center [510, 102] width 416 height 51
copy h1 "HLTPAT004 – Collect pathology specimens other than blood"
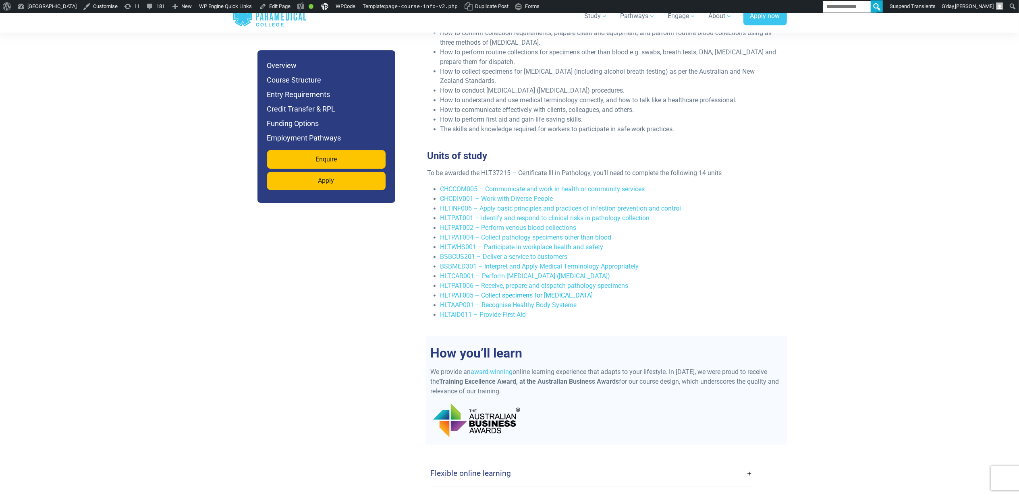
click at [554, 292] on link "HLTPAT005 – Collect specimens for [MEDICAL_DATA]" at bounding box center [516, 296] width 153 height 8
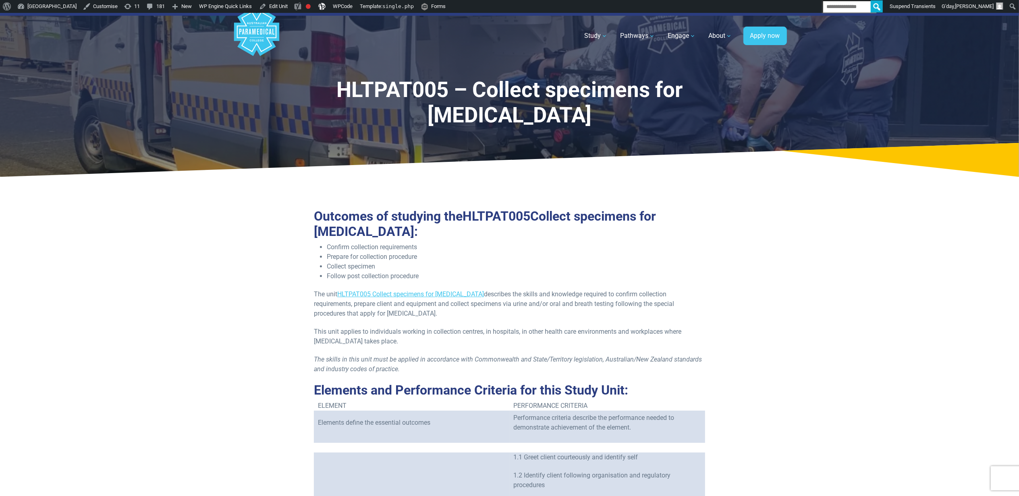
drag, startPoint x: 601, startPoint y: 123, endPoint x: 276, endPoint y: 87, distance: 327.1
click at [276, 87] on div "HLTPAT005 – Collect specimens for [MEDICAL_DATA]" at bounding box center [510, 95] width 564 height 164
copy h1 "HLTPAT005 – Collect specimens for [MEDICAL_DATA]"
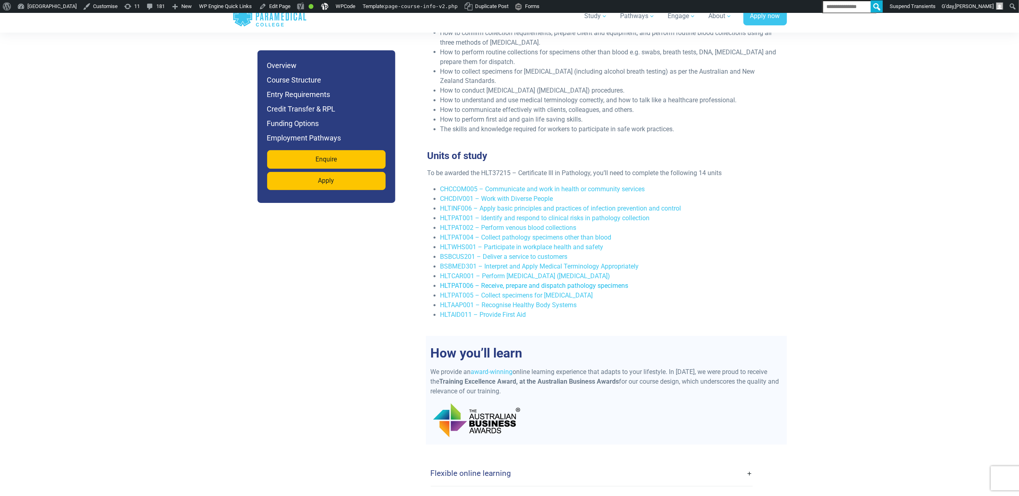
click at [500, 282] on link "HLTPAT006 – Receive, prepare and dispatch pathology specimens" at bounding box center [534, 286] width 188 height 8
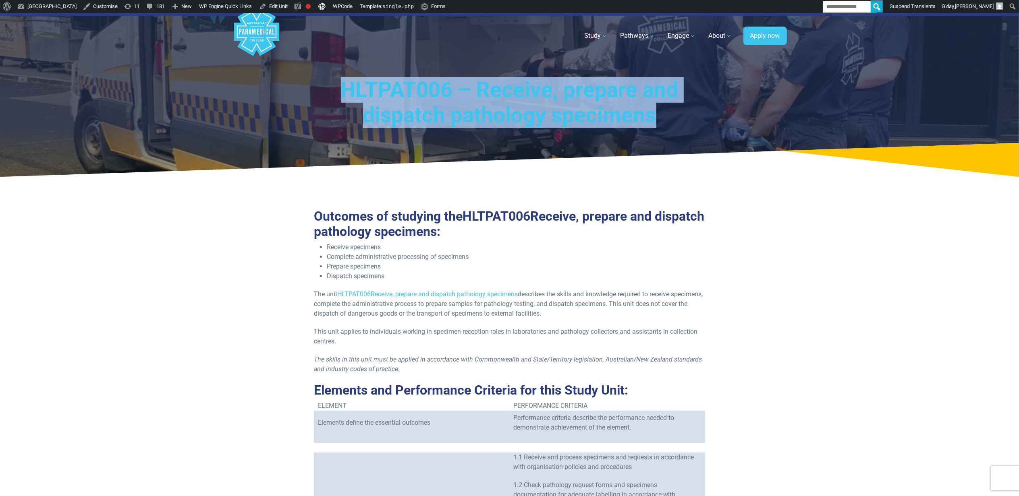
drag, startPoint x: 680, startPoint y: 122, endPoint x: 301, endPoint y: 100, distance: 379.8
click at [302, 100] on h1 "HLTPAT006 – Receive, prepare and dispatch pathology specimens" at bounding box center [510, 102] width 416 height 51
copy h1 "HLTPAT006 – Receive, prepare and dispatch pathology specimens"
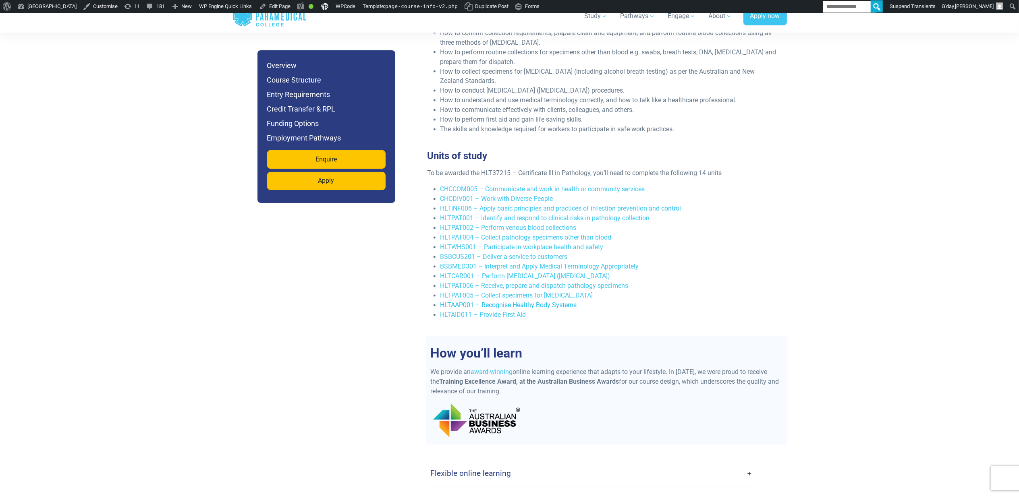
scroll to position [1450, 0]
click at [545, 273] on link "HLTCAR001 – Perform [MEDICAL_DATA] ([MEDICAL_DATA])" at bounding box center [525, 277] width 170 height 8
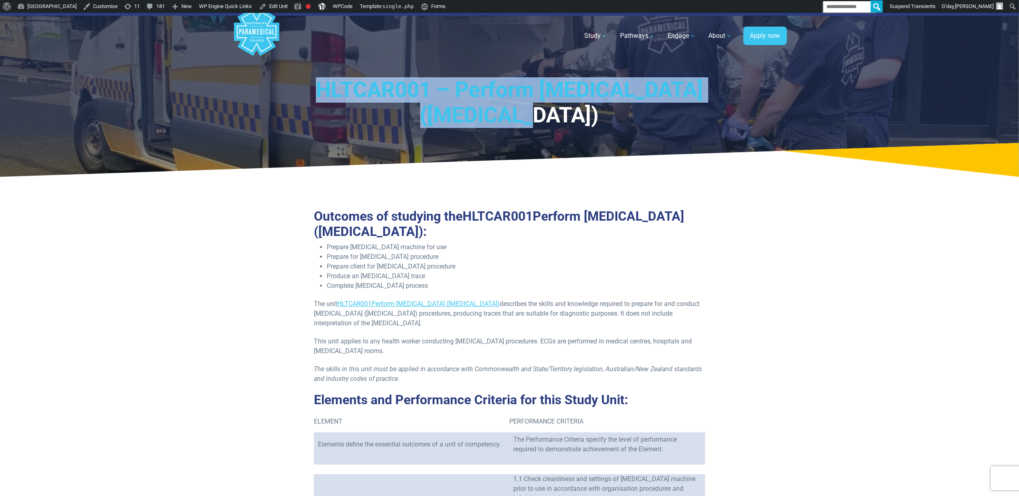
drag, startPoint x: 564, startPoint y: 122, endPoint x: 294, endPoint y: 78, distance: 274.3
click at [294, 78] on div "HLTCAR001 – Perform [MEDICAL_DATA] ([MEDICAL_DATA])" at bounding box center [510, 95] width 564 height 164
copy h1 "HLTCAR001 – Perform electrocardiography (ECG)"
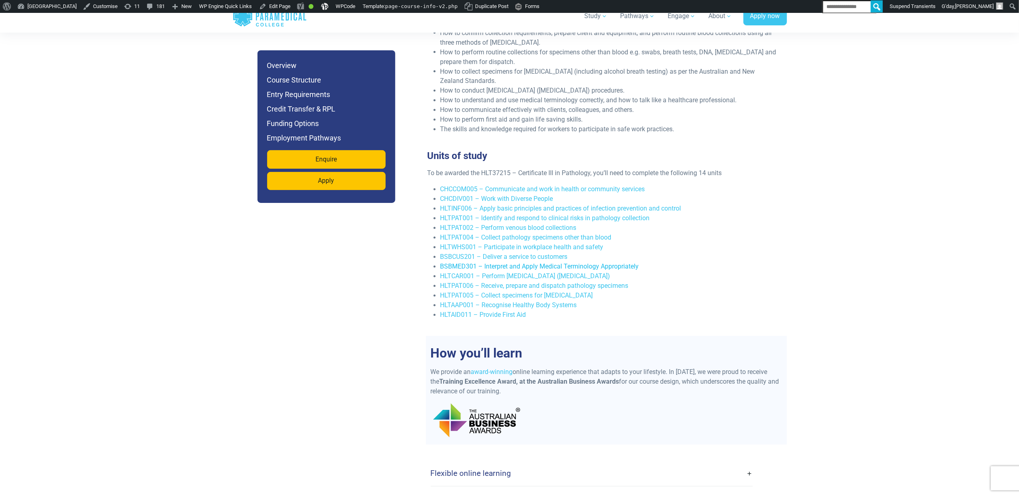
scroll to position [1450, 0]
click at [518, 244] on link "HLTWHS001 – Participate in workplace health and safety" at bounding box center [521, 248] width 163 height 8
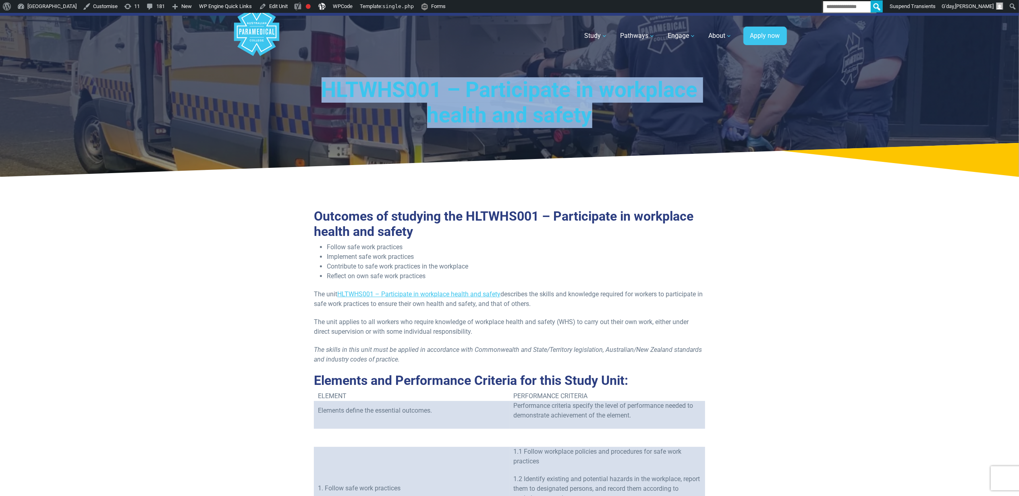
drag, startPoint x: 600, startPoint y: 125, endPoint x: 320, endPoint y: 91, distance: 282.4
click at [320, 91] on h1 "HLTWHS001 – Participate in workplace health and safety" at bounding box center [510, 102] width 416 height 51
copy h1 "HLTWHS001 – Participate in workplace health and safety"
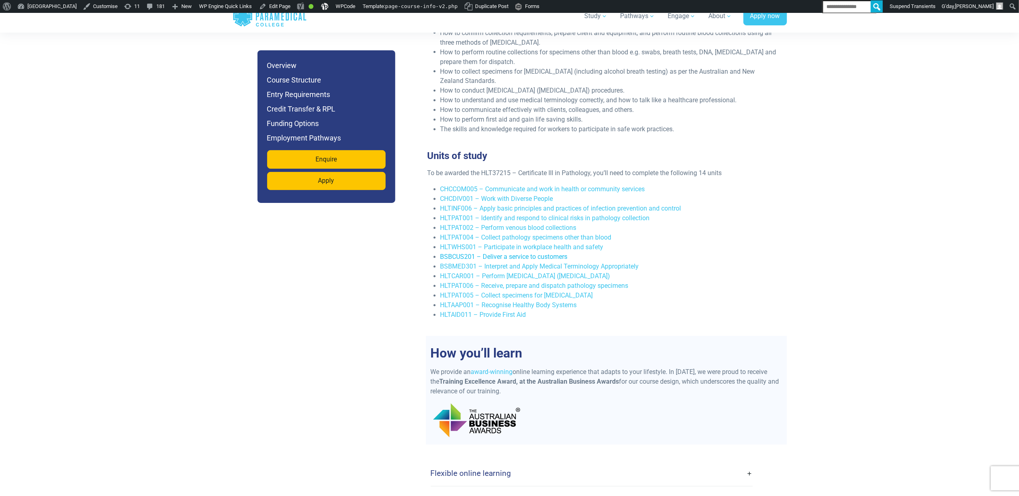
click at [500, 253] on link "BSBCUS201 – Deliver a service to customers" at bounding box center [503, 257] width 127 height 8
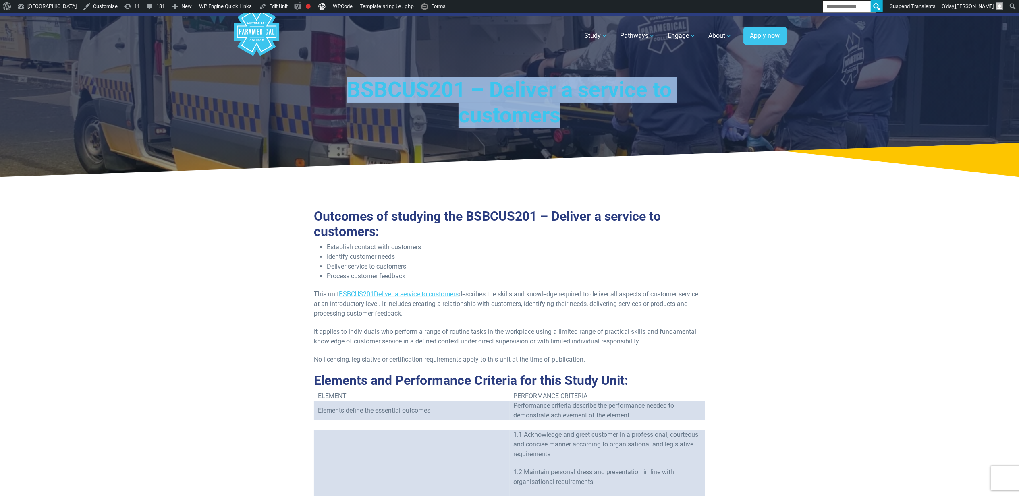
drag, startPoint x: 453, startPoint y: 104, endPoint x: 328, endPoint y: 95, distance: 125.9
click at [328, 95] on h1 "BSBCUS201 – Deliver a service to customers" at bounding box center [510, 102] width 416 height 51
copy h1 "BSBCUS201 – Deliver a service to customers"
